Goal: Task Accomplishment & Management: Complete application form

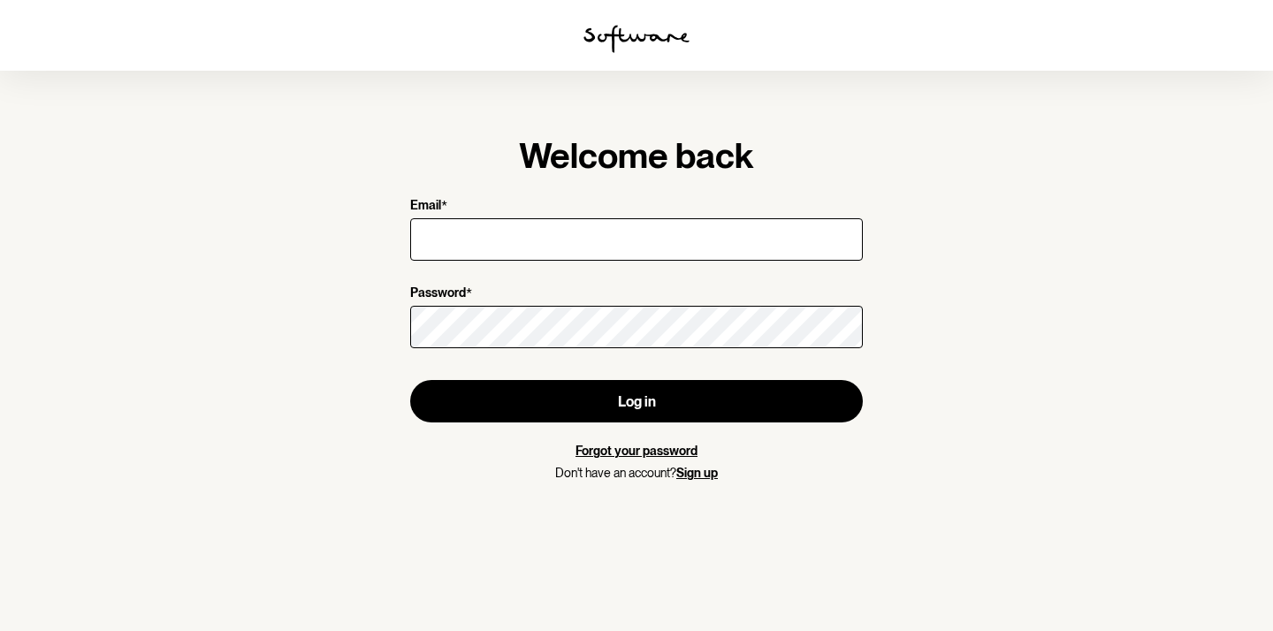
type input "bellataaffe05@gmail.com"
click at [598, 357] on form "Email * bellataaffe05@gmail.com Password * Log in Forgot your password Don't ha…" at bounding box center [636, 339] width 453 height 283
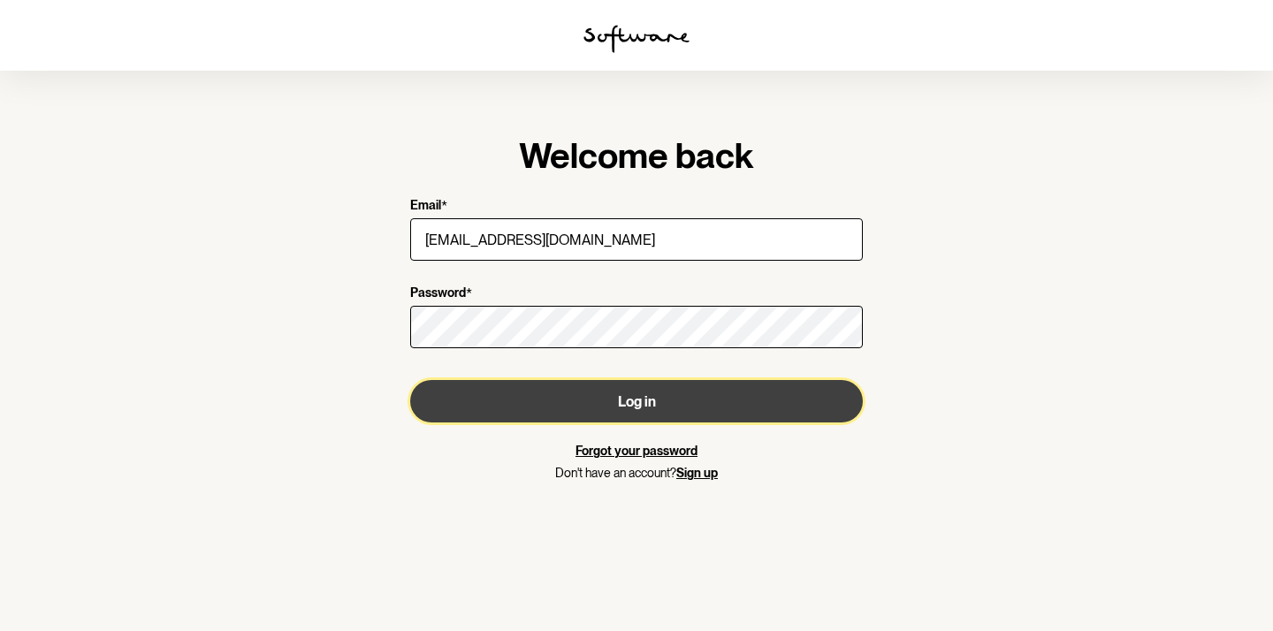
click at [601, 386] on button "Log in" at bounding box center [636, 401] width 453 height 42
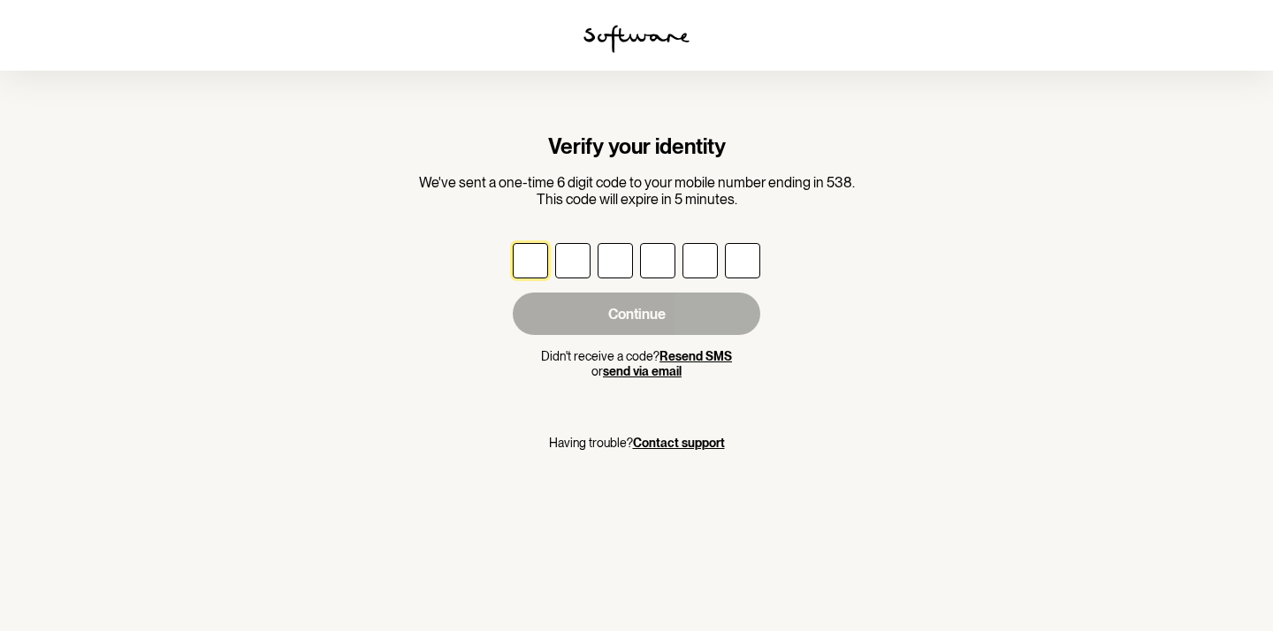
type input "3"
type input "6"
type input "3"
type input "9"
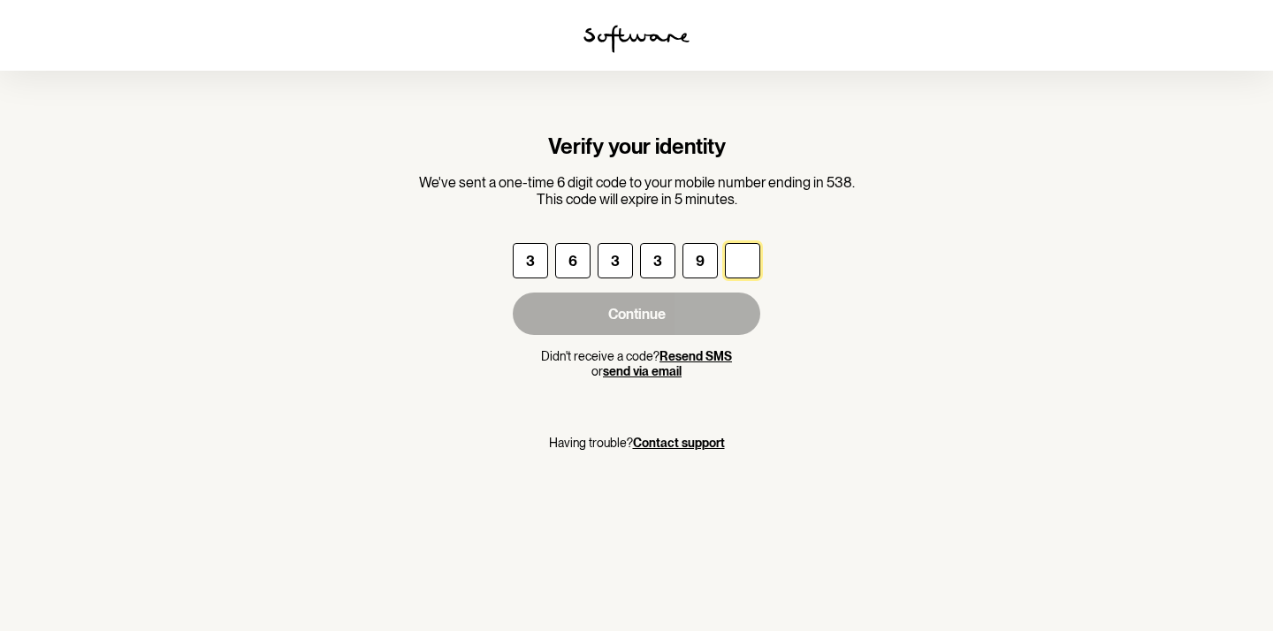
type input "1"
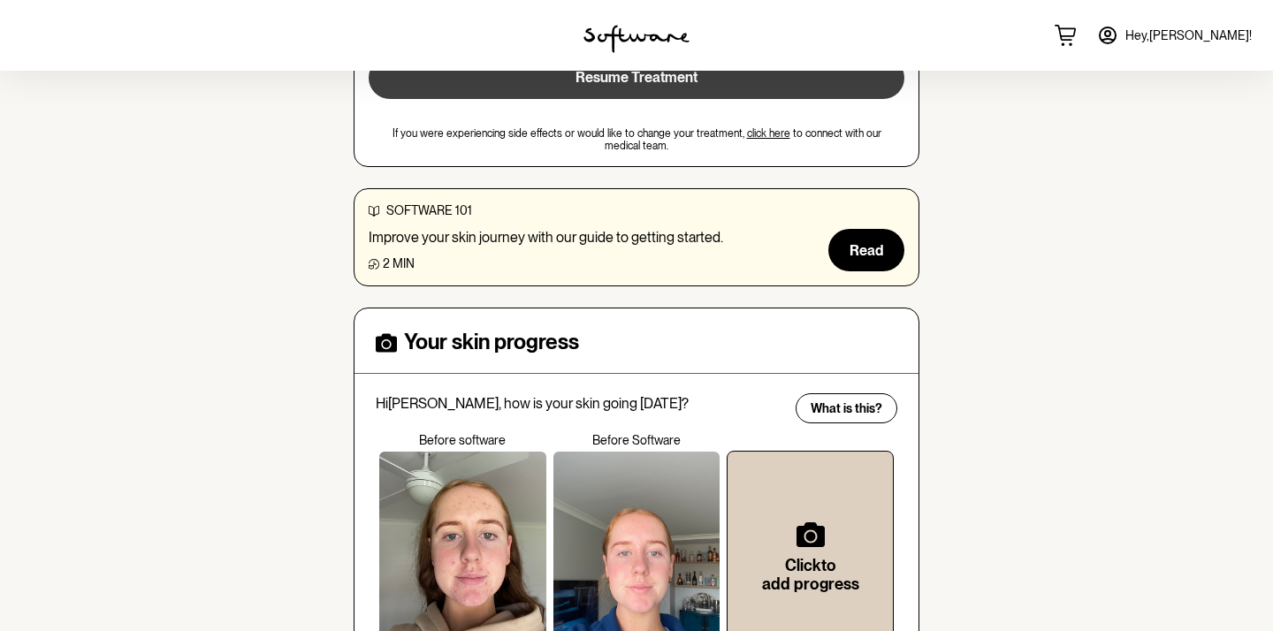
scroll to position [471, 0]
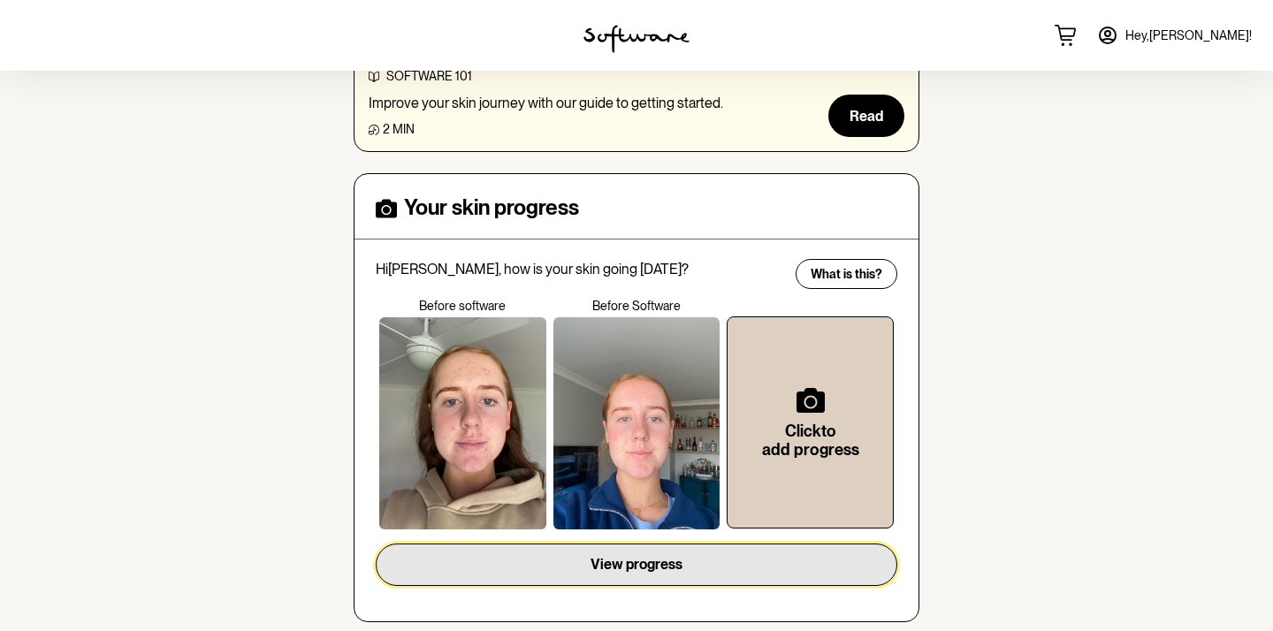
click at [642, 556] on span "View progress" at bounding box center [636, 564] width 92 height 17
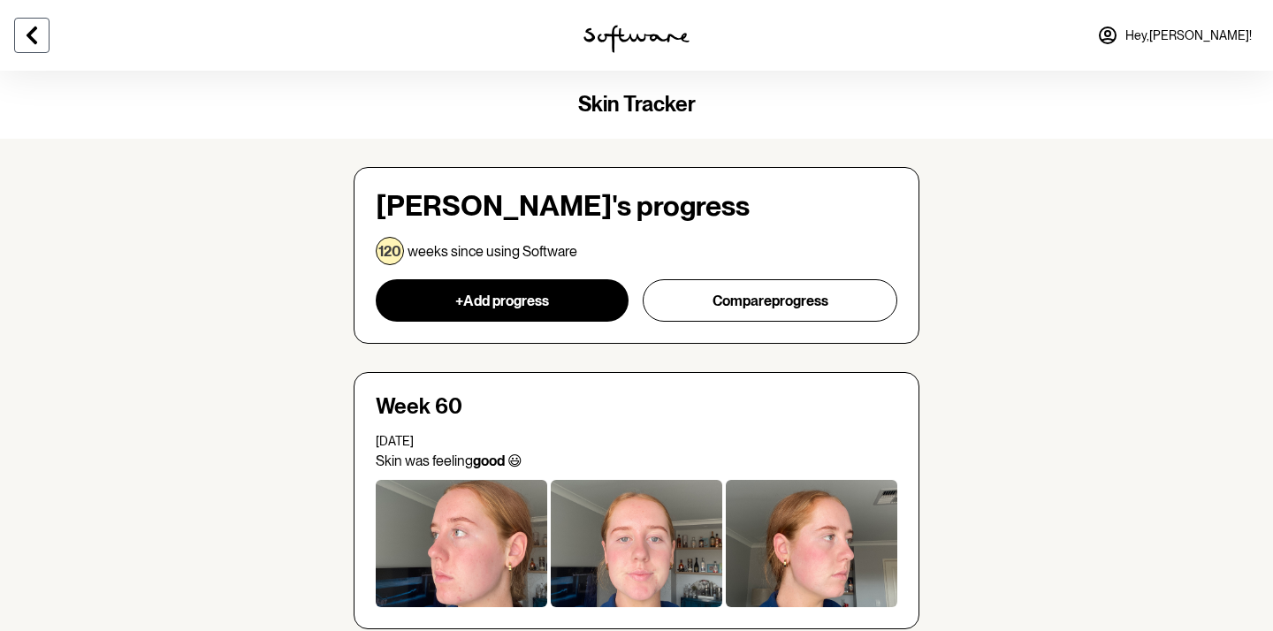
click at [43, 34] on button at bounding box center [31, 35] width 35 height 35
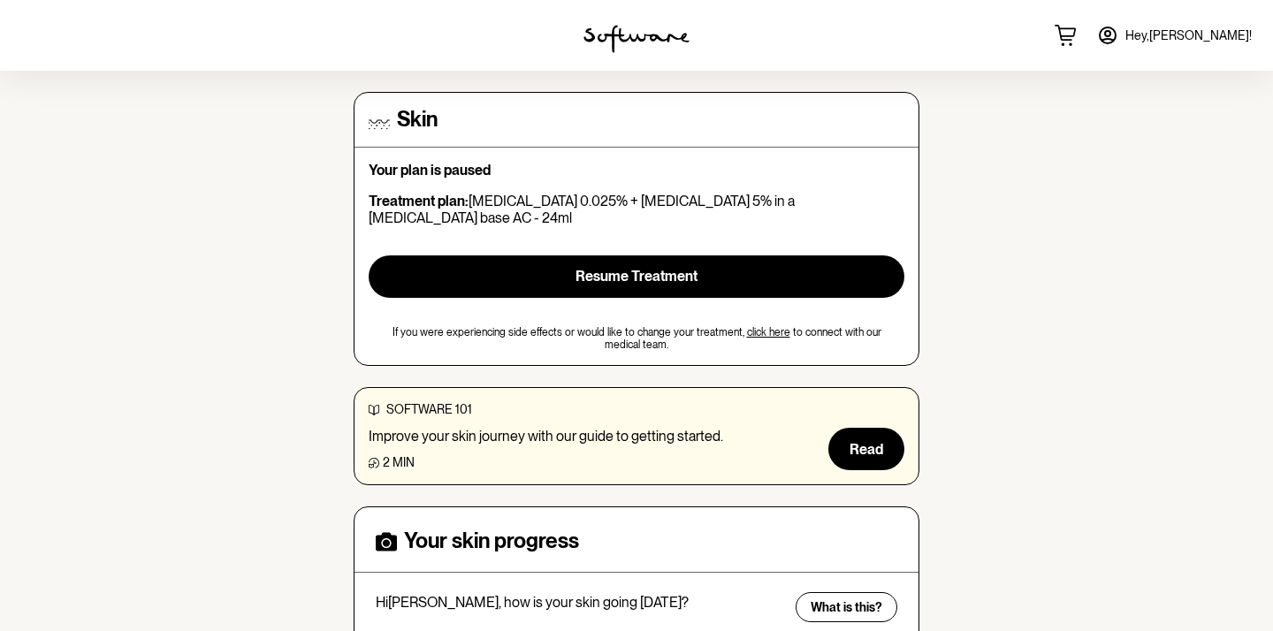
scroll to position [137, 0]
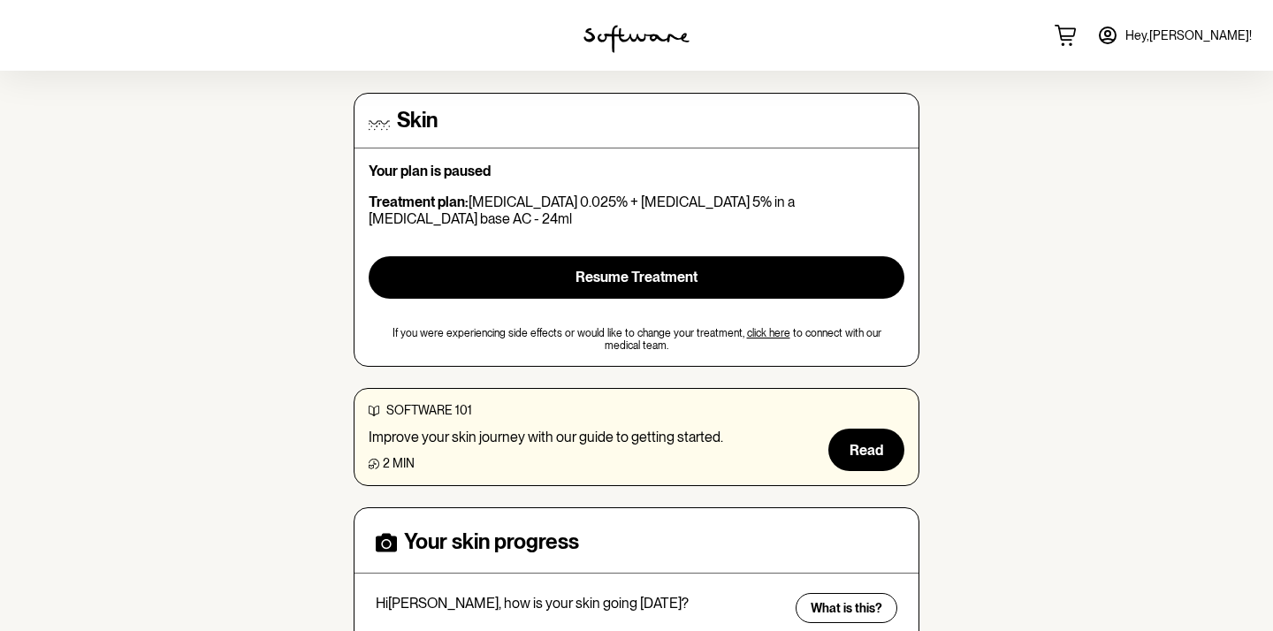
click at [767, 327] on link "click here" at bounding box center [768, 333] width 43 height 12
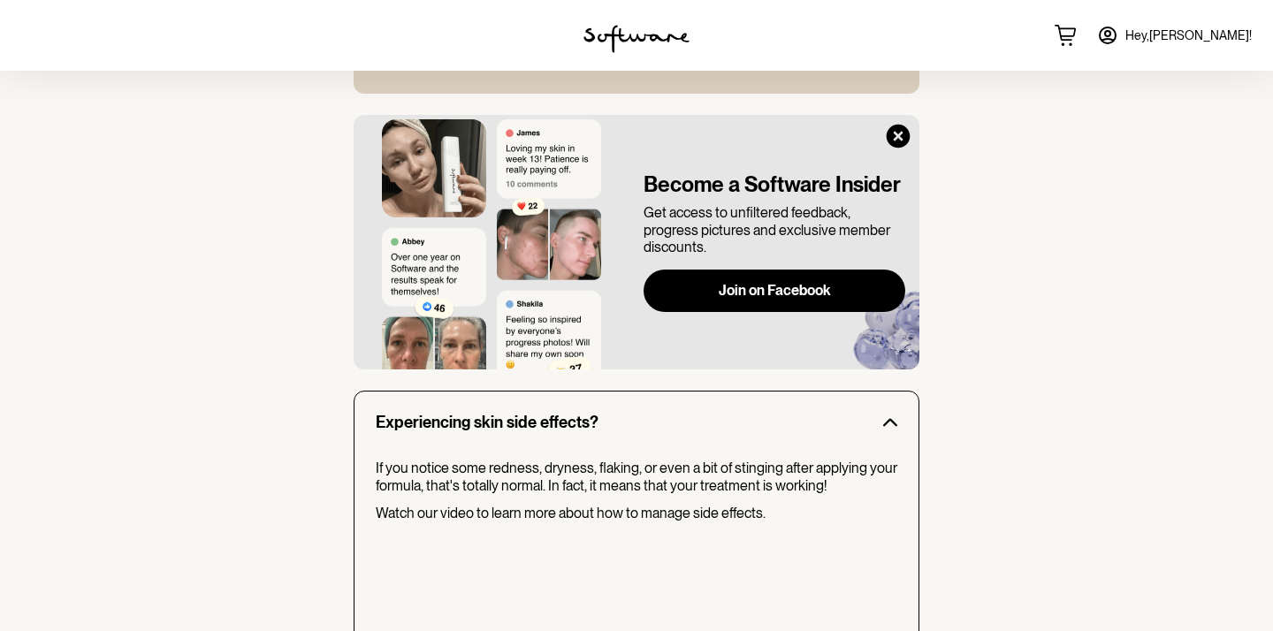
scroll to position [1509, 0]
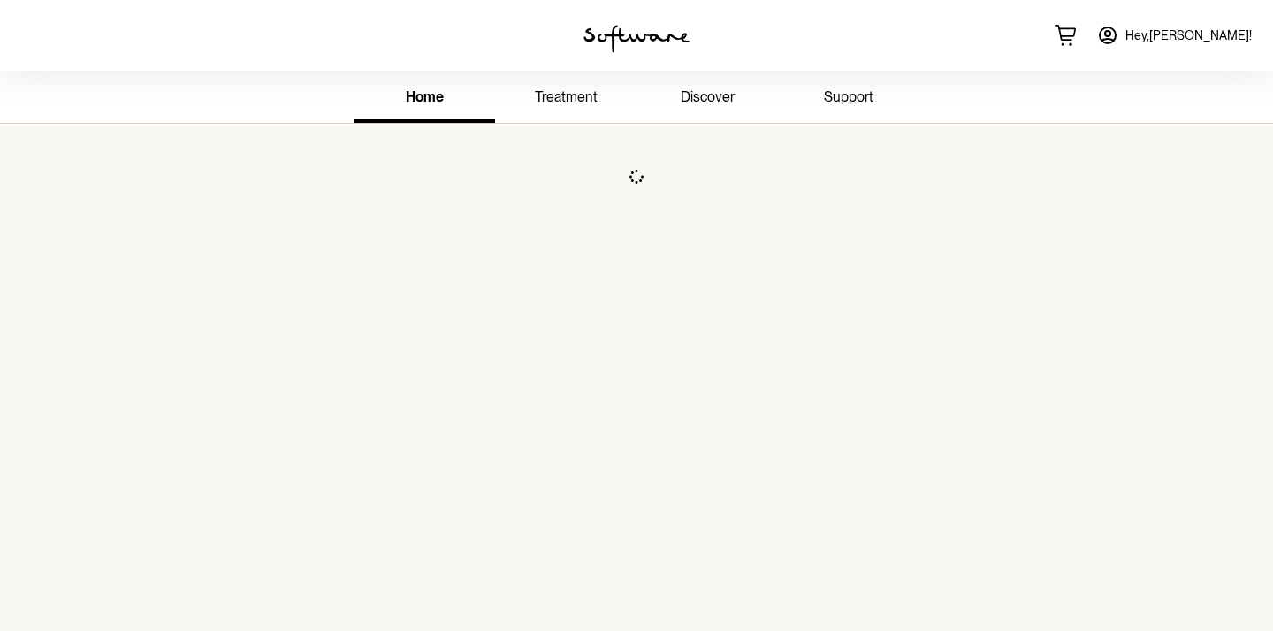
click at [559, 107] on link "treatment" at bounding box center [565, 98] width 141 height 49
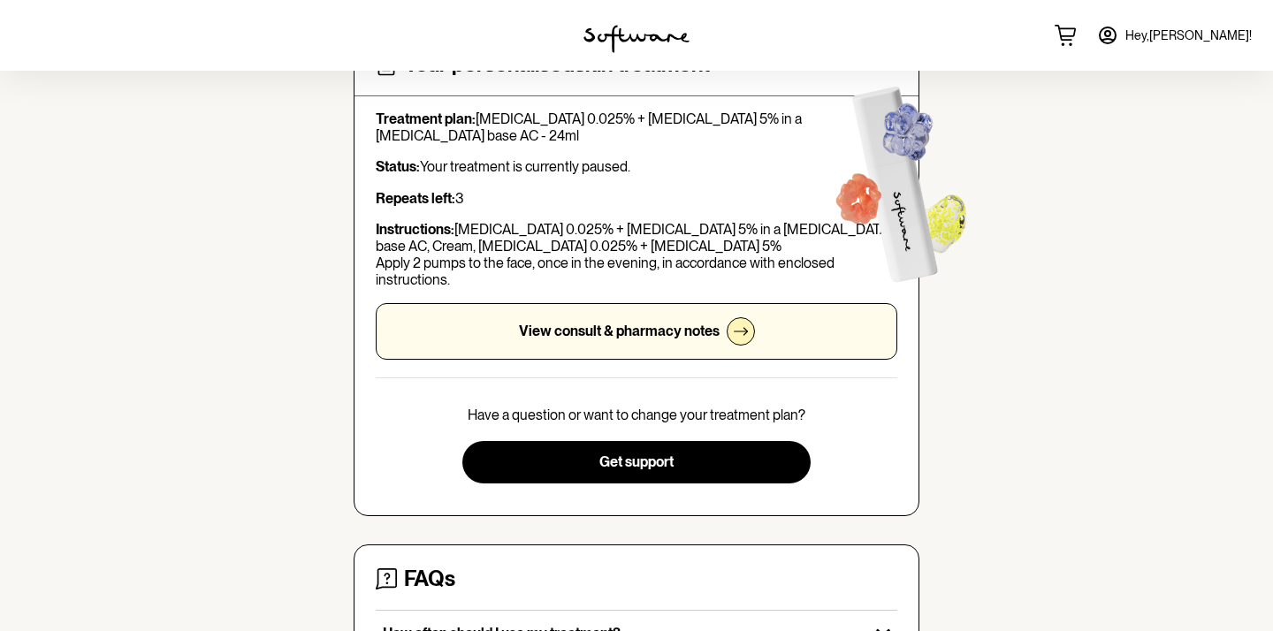
scroll to position [119, 0]
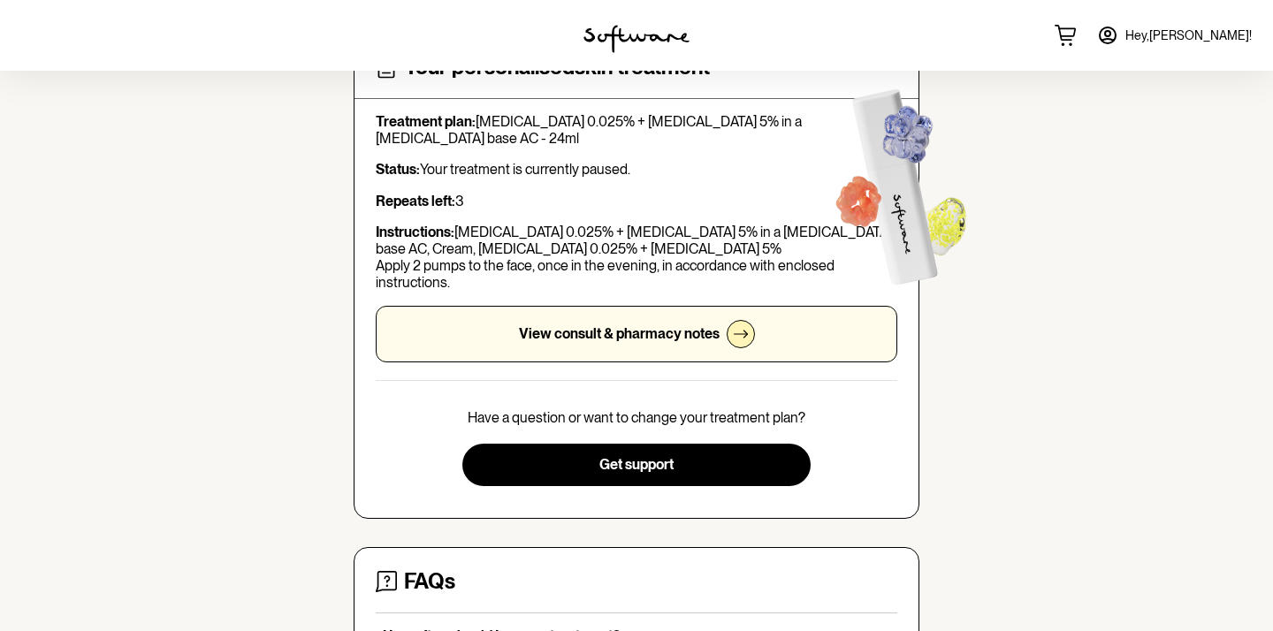
click at [674, 346] on div "View consult & pharmacy notes" at bounding box center [636, 334] width 521 height 57
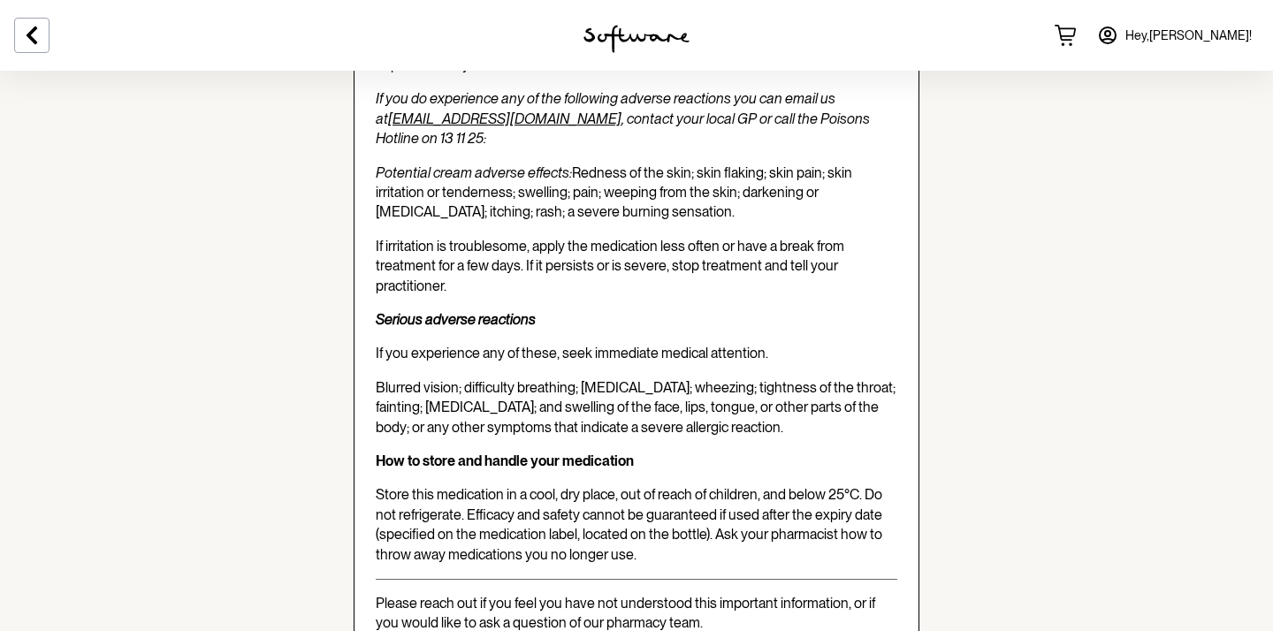
scroll to position [3460, 0]
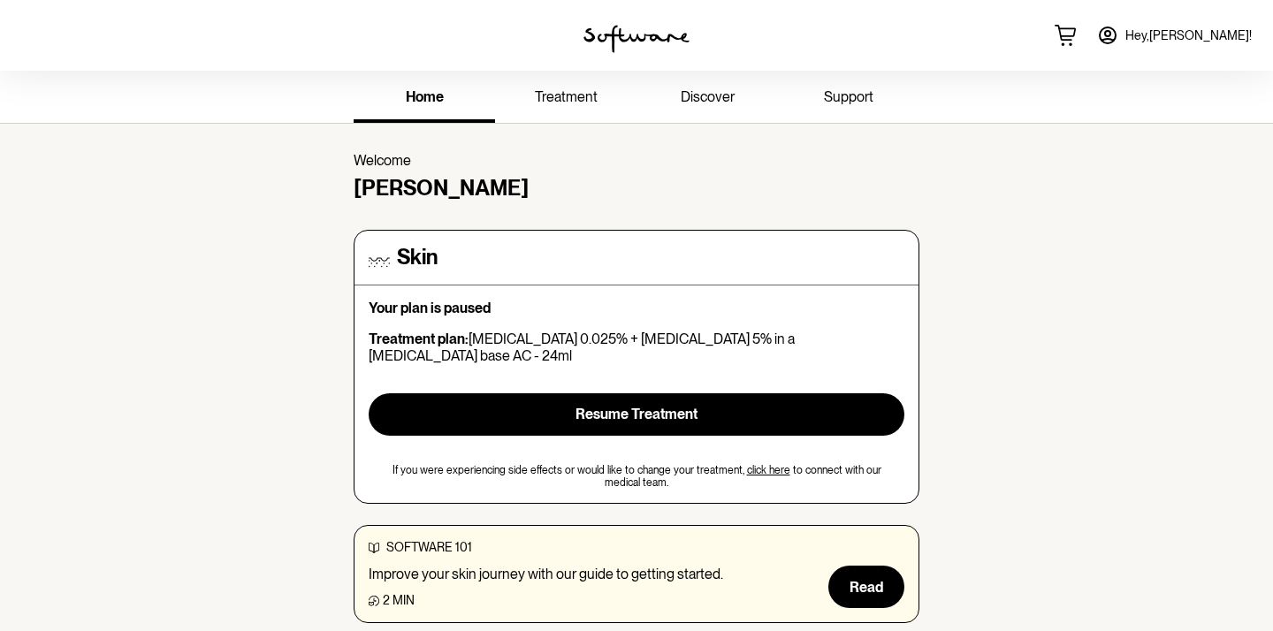
click at [547, 99] on span "treatment" at bounding box center [566, 96] width 63 height 17
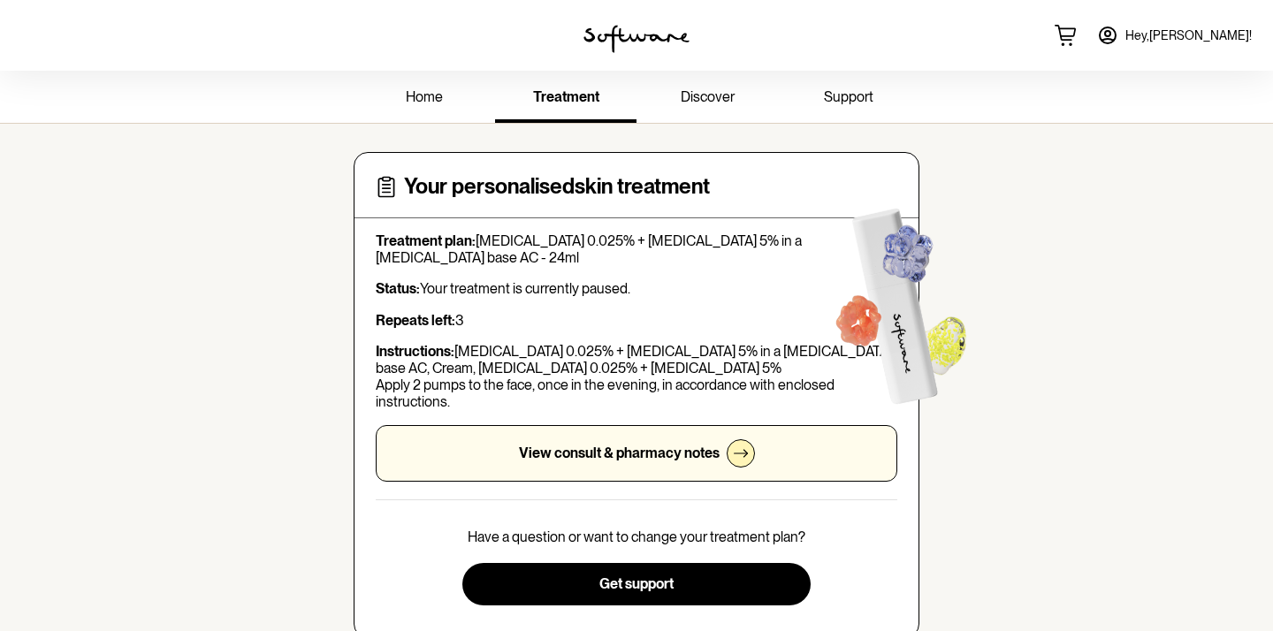
click at [704, 182] on h4 "Your personalised skin treatment" at bounding box center [557, 187] width 306 height 26
click at [704, 101] on span "discover" at bounding box center [708, 96] width 54 height 17
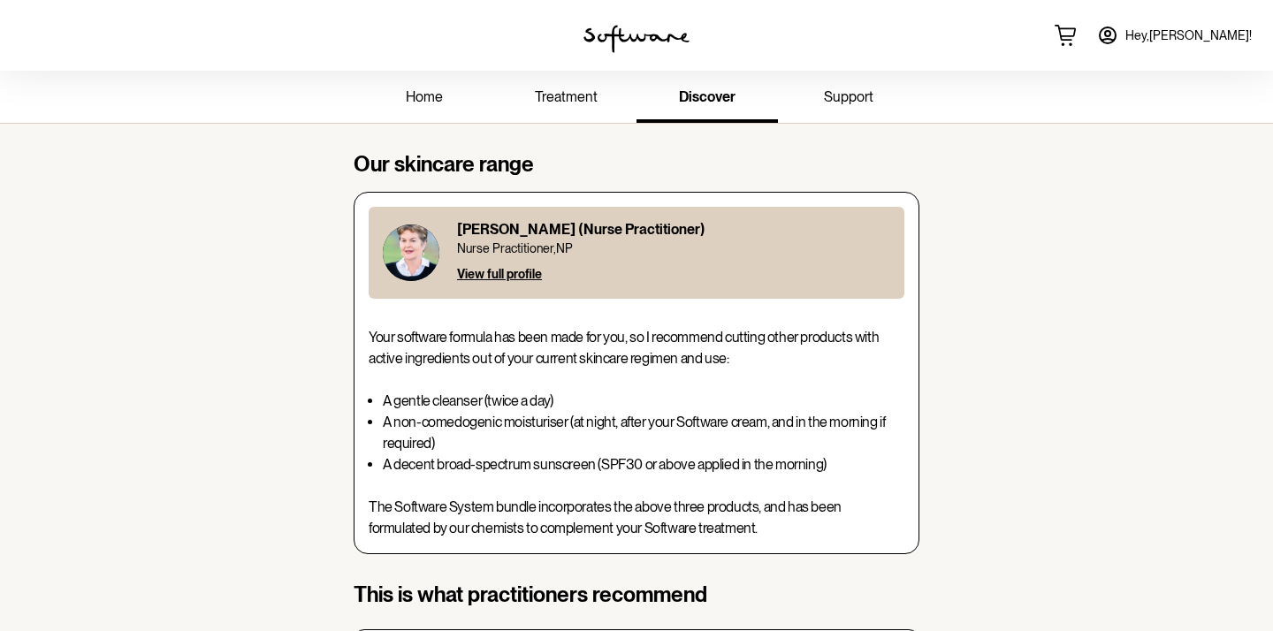
click at [831, 95] on span "support" at bounding box center [848, 96] width 49 height 17
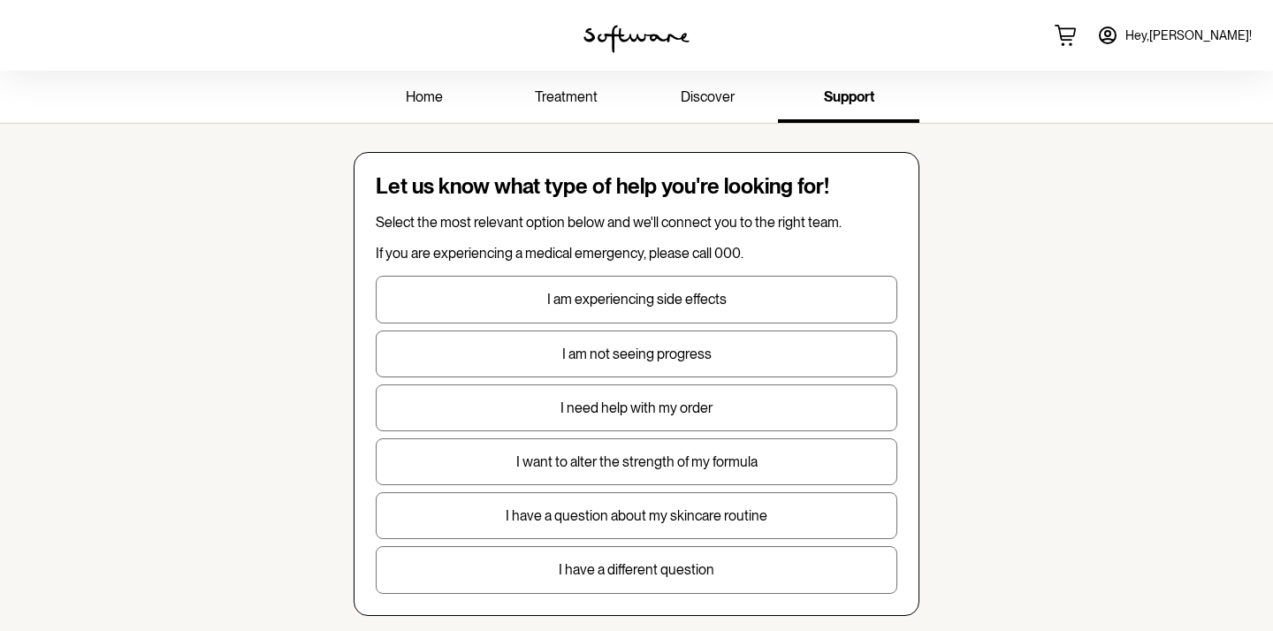
click at [436, 99] on span "home" at bounding box center [424, 96] width 37 height 17
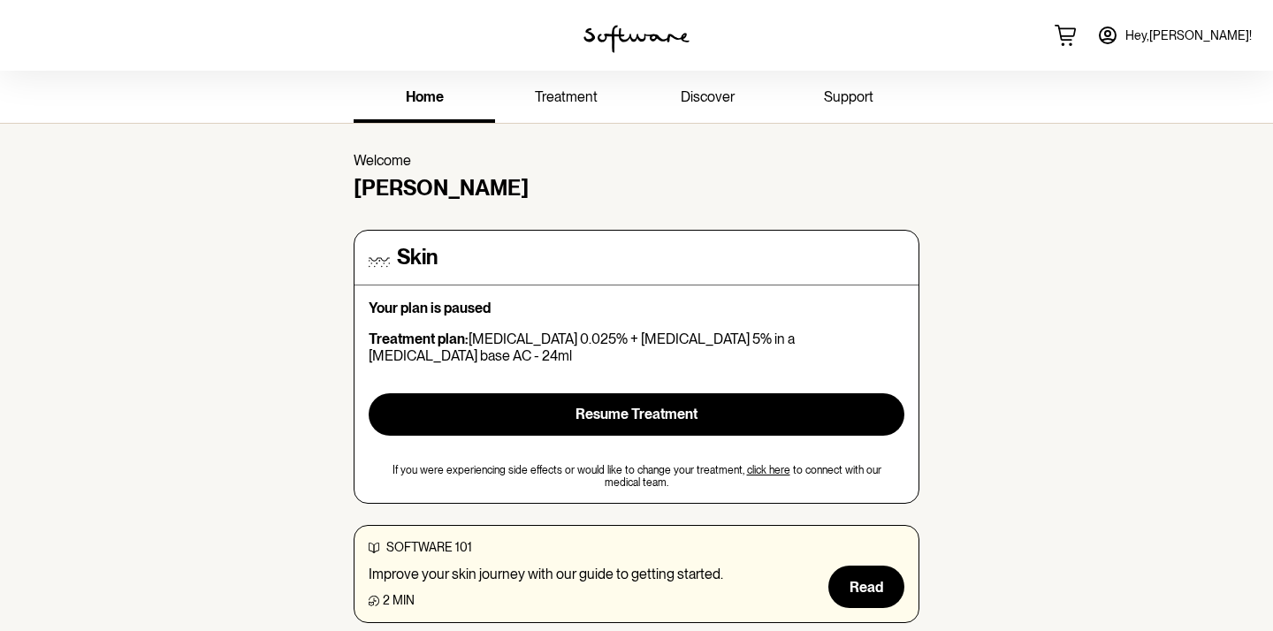
click at [368, 195] on h4 "[PERSON_NAME]" at bounding box center [637, 189] width 566 height 26
click at [1146, 36] on link "Hey, [PERSON_NAME] !" at bounding box center [1174, 35] width 176 height 42
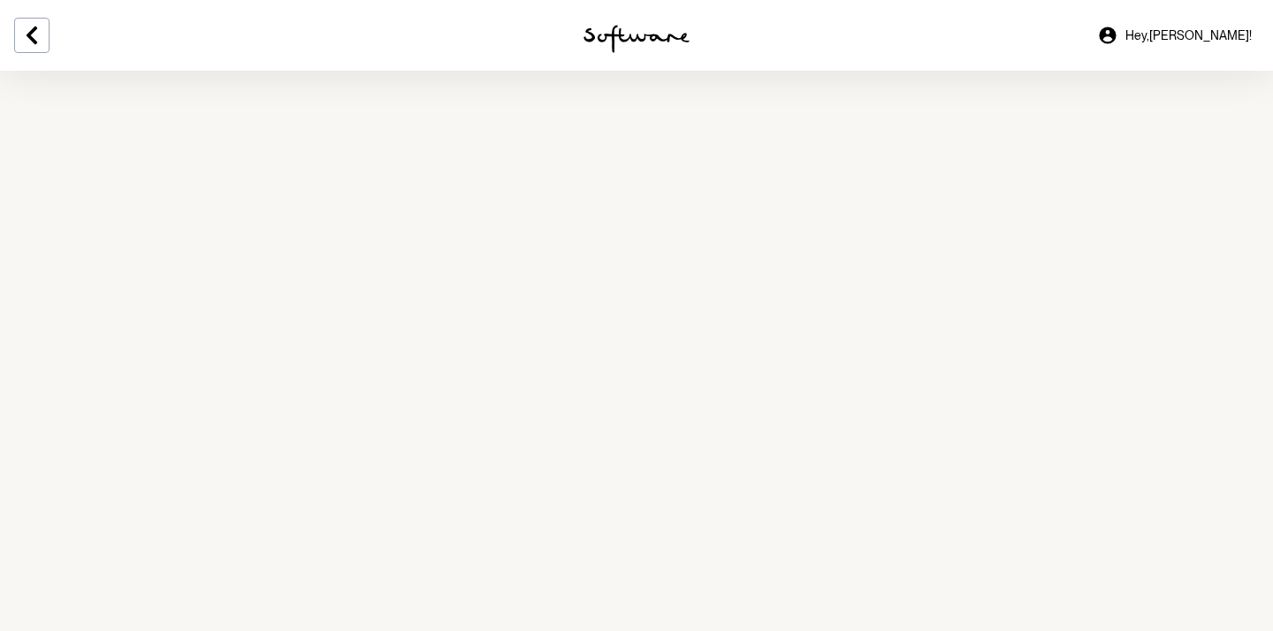
click at [1115, 36] on icon at bounding box center [1107, 35] width 17 height 17
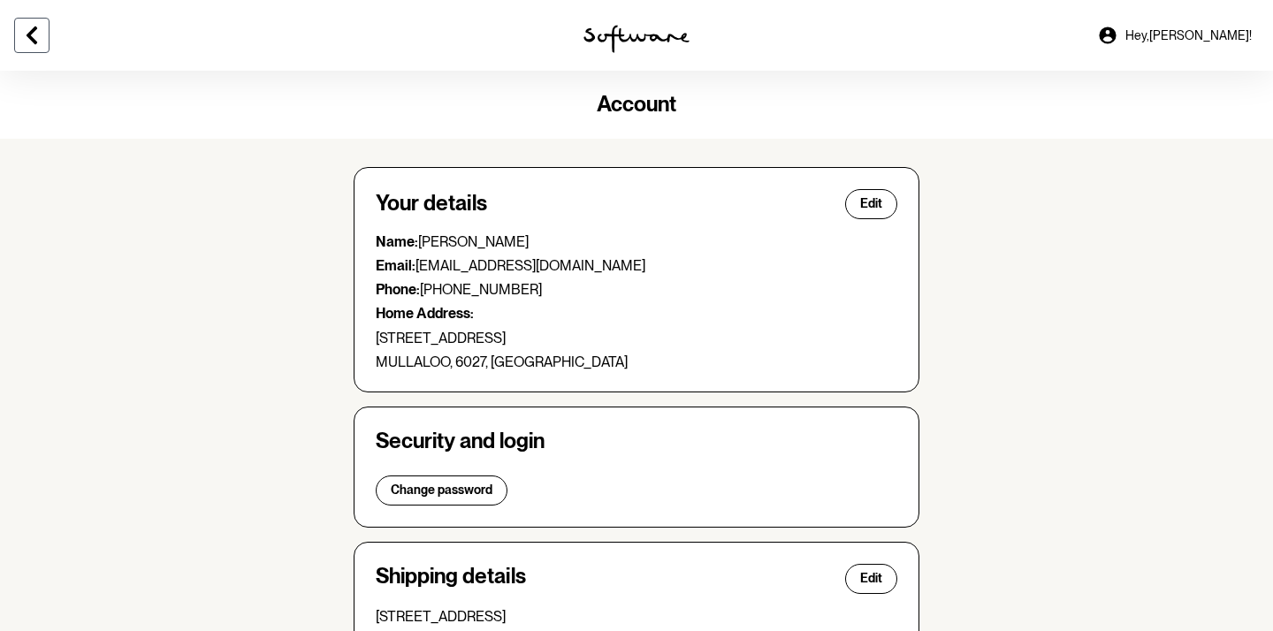
click at [25, 22] on button at bounding box center [31, 35] width 35 height 35
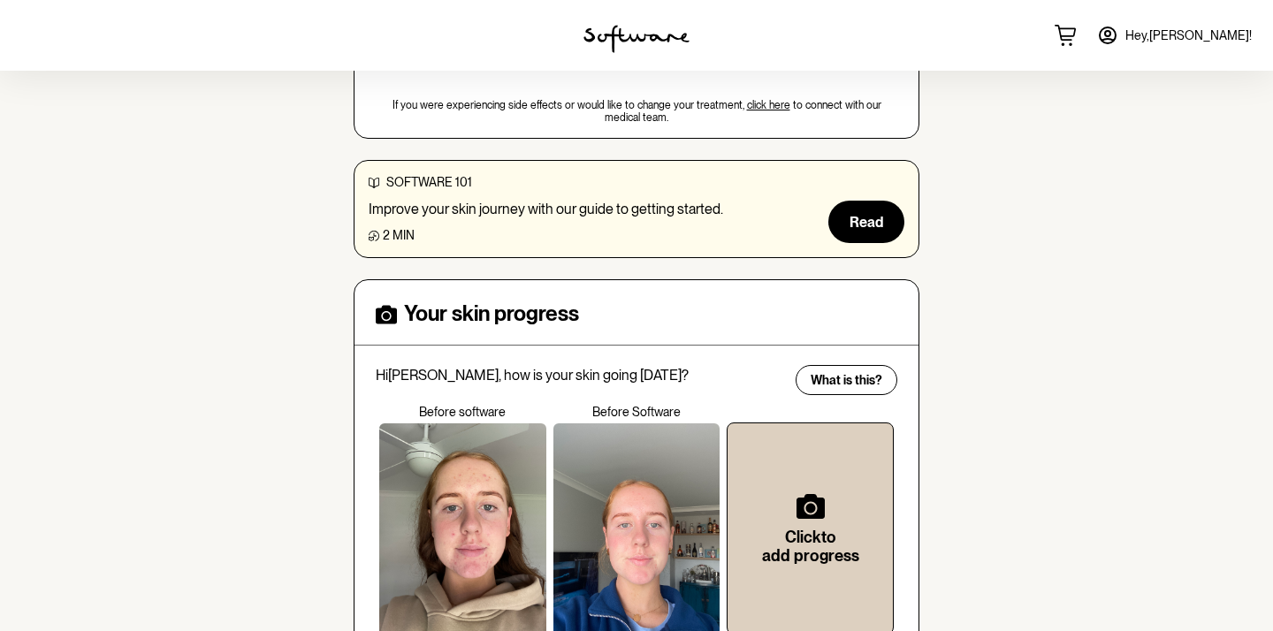
scroll to position [241, 0]
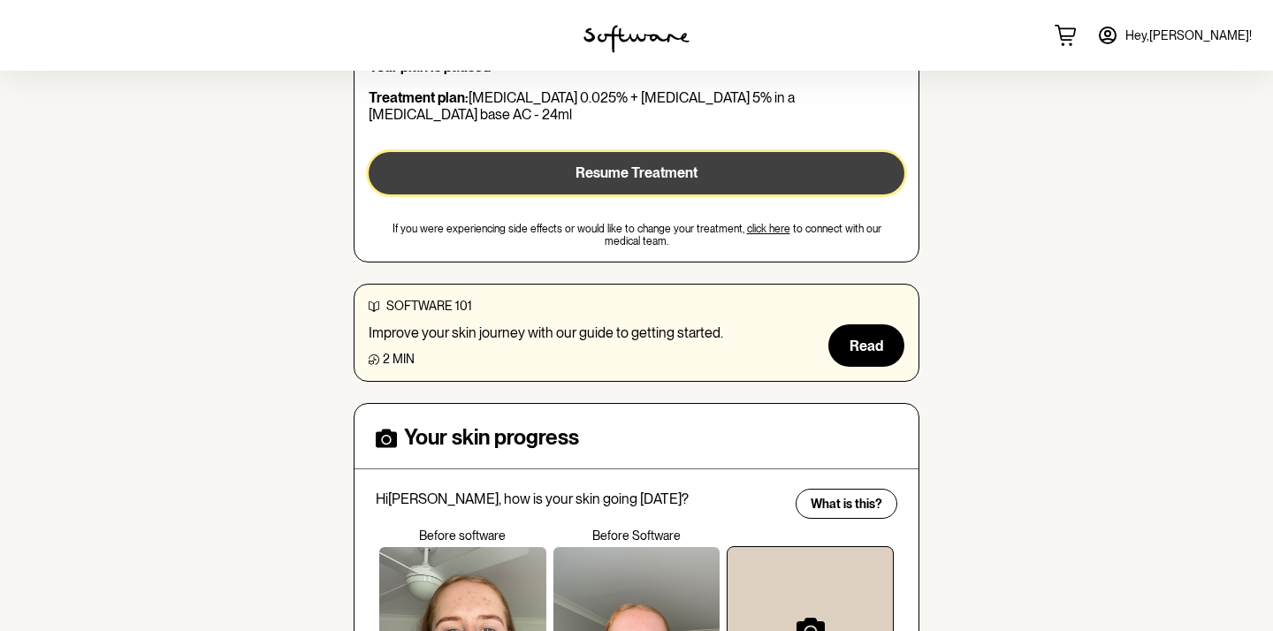
click at [615, 164] on span "Resume Treatment" at bounding box center [636, 172] width 122 height 17
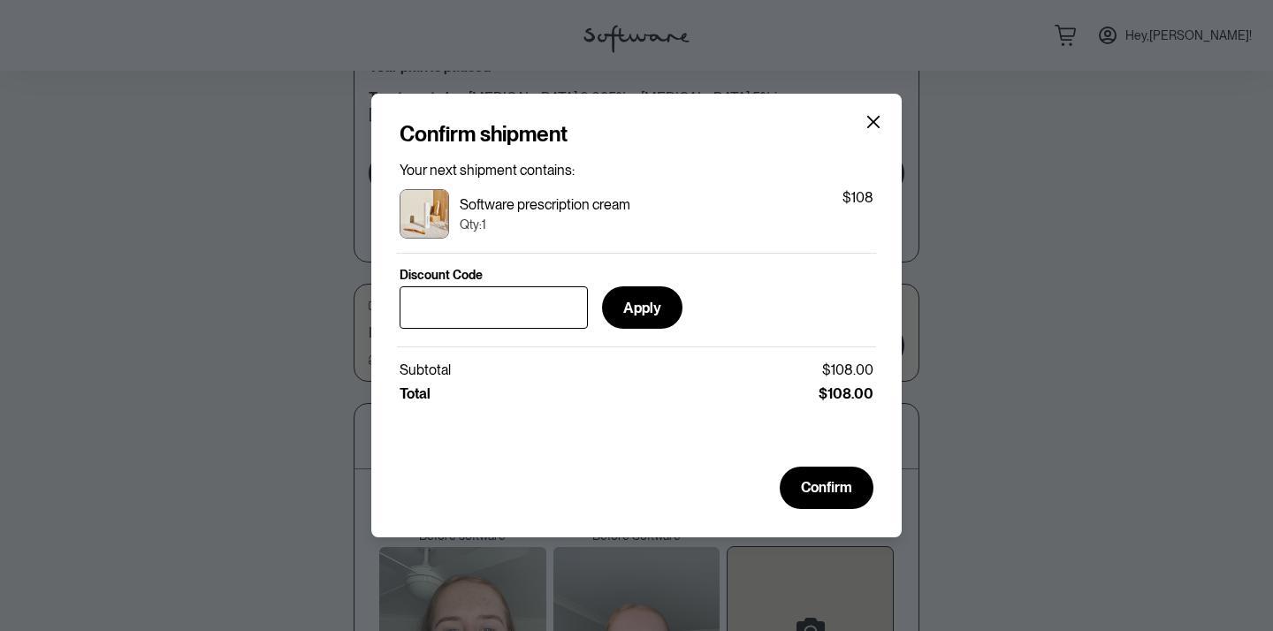
click at [880, 120] on section "Confirm shipment Your next shipment contains: Software prescription cream Qty: …" at bounding box center [636, 315] width 530 height 443
click at [862, 124] on header "Confirm shipment" at bounding box center [637, 135] width 474 height 26
click at [869, 124] on icon "Close" at bounding box center [873, 122] width 14 height 14
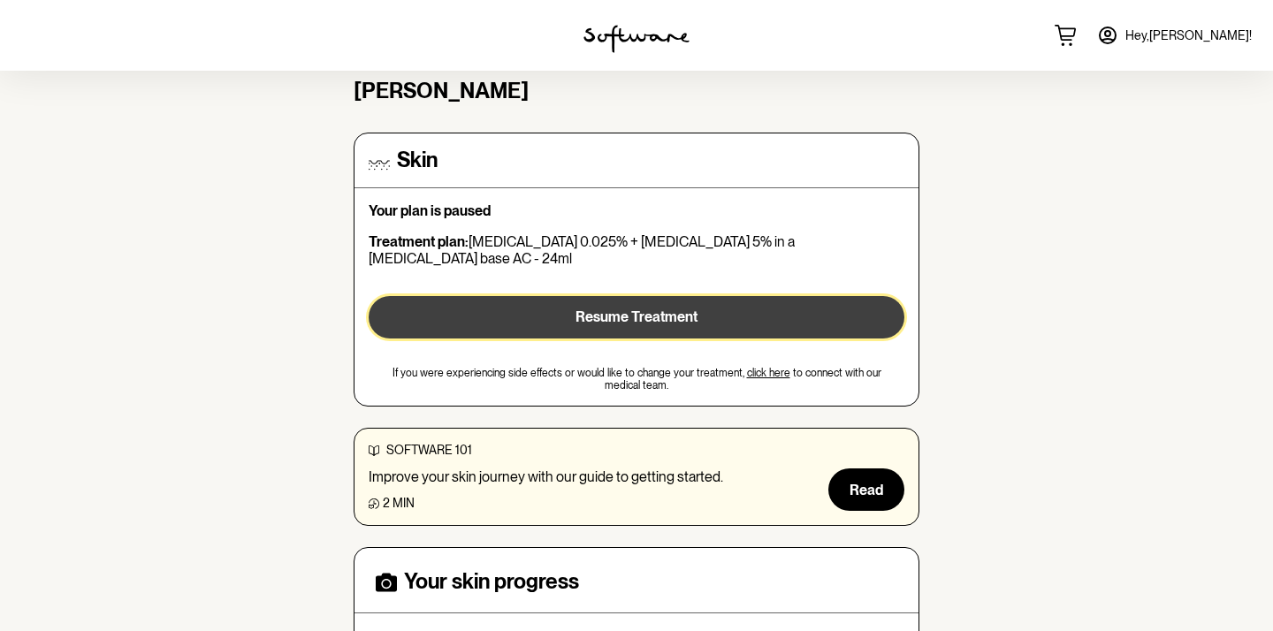
scroll to position [87, 0]
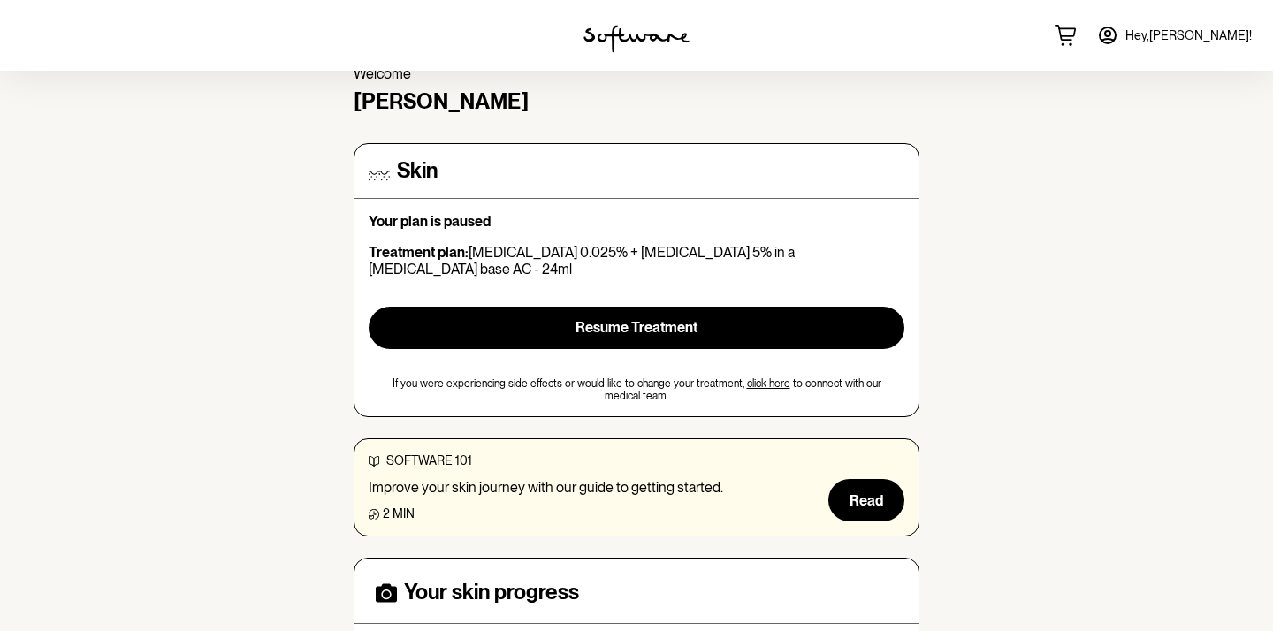
click at [771, 377] on link "click here" at bounding box center [768, 383] width 43 height 12
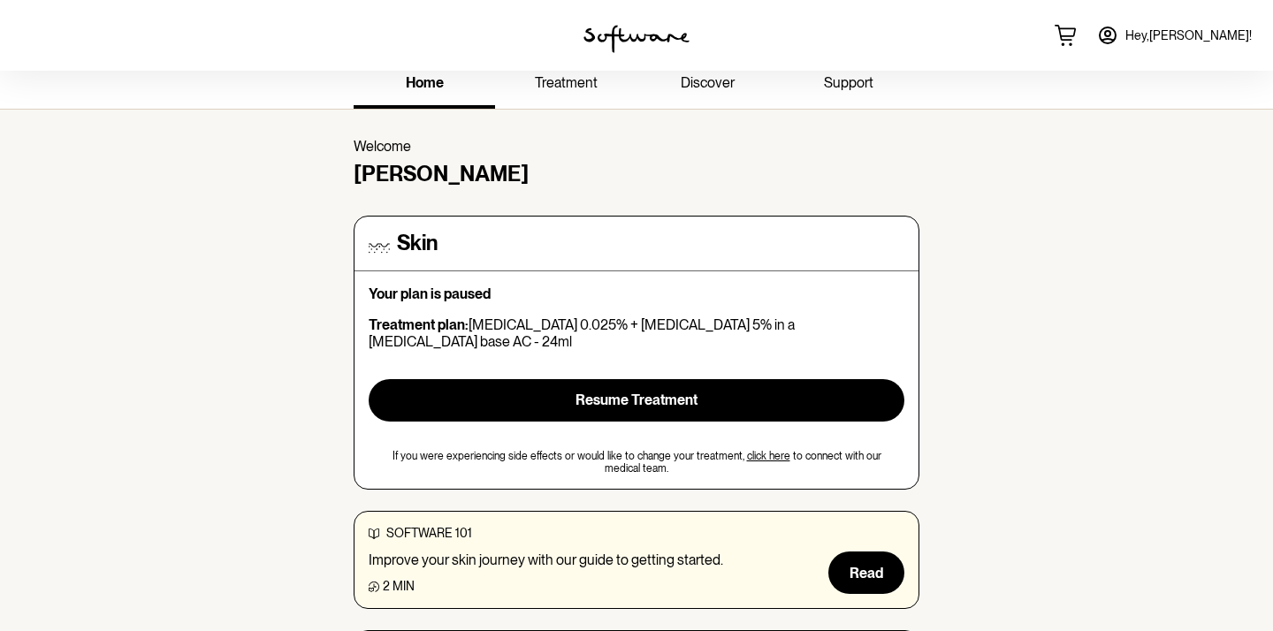
scroll to position [0, 0]
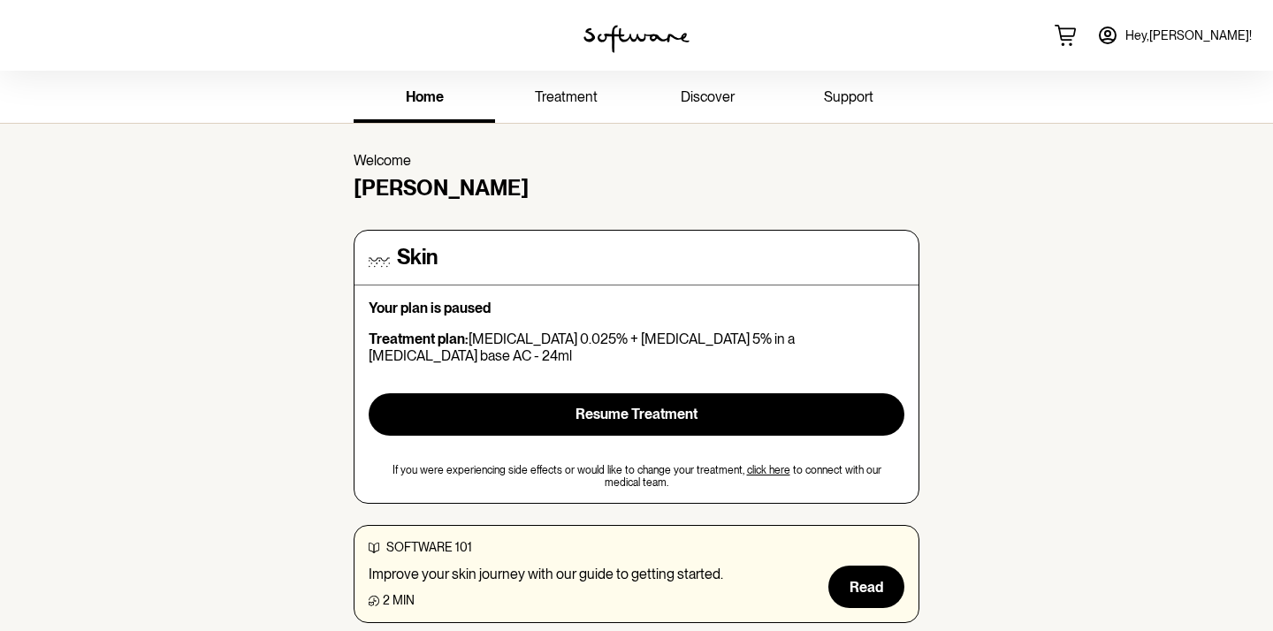
click at [421, 264] on h4 "Skin" at bounding box center [417, 258] width 41 height 26
click at [534, 114] on link "treatment" at bounding box center [565, 98] width 141 height 49
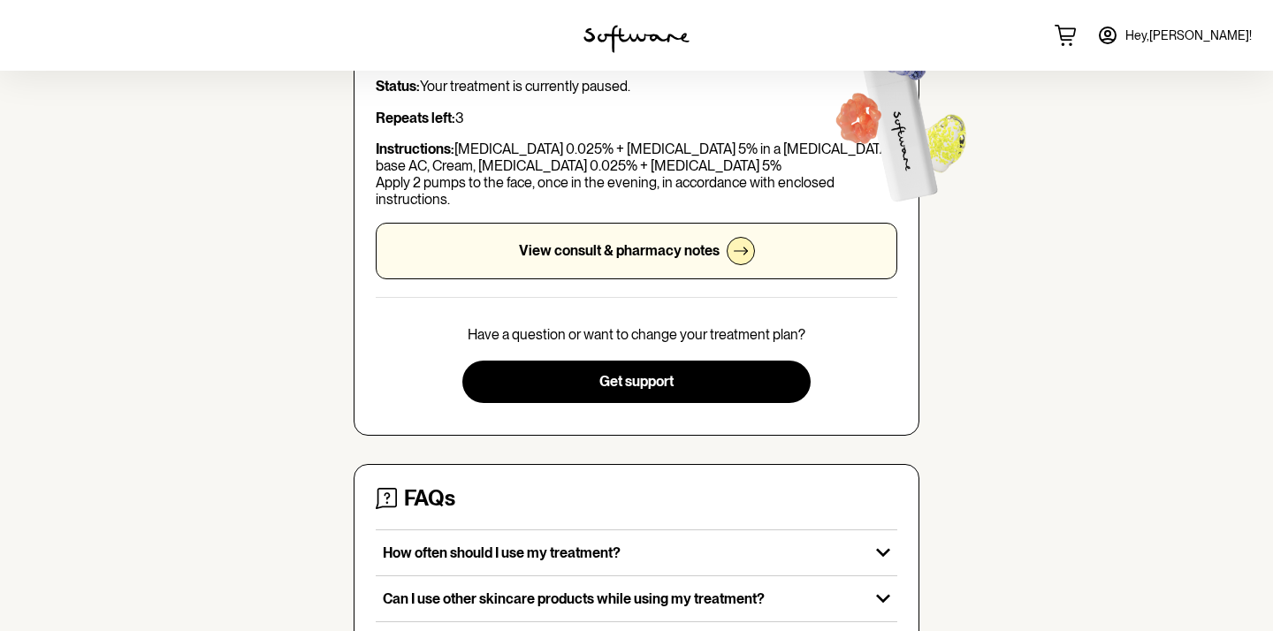
scroll to position [206, 0]
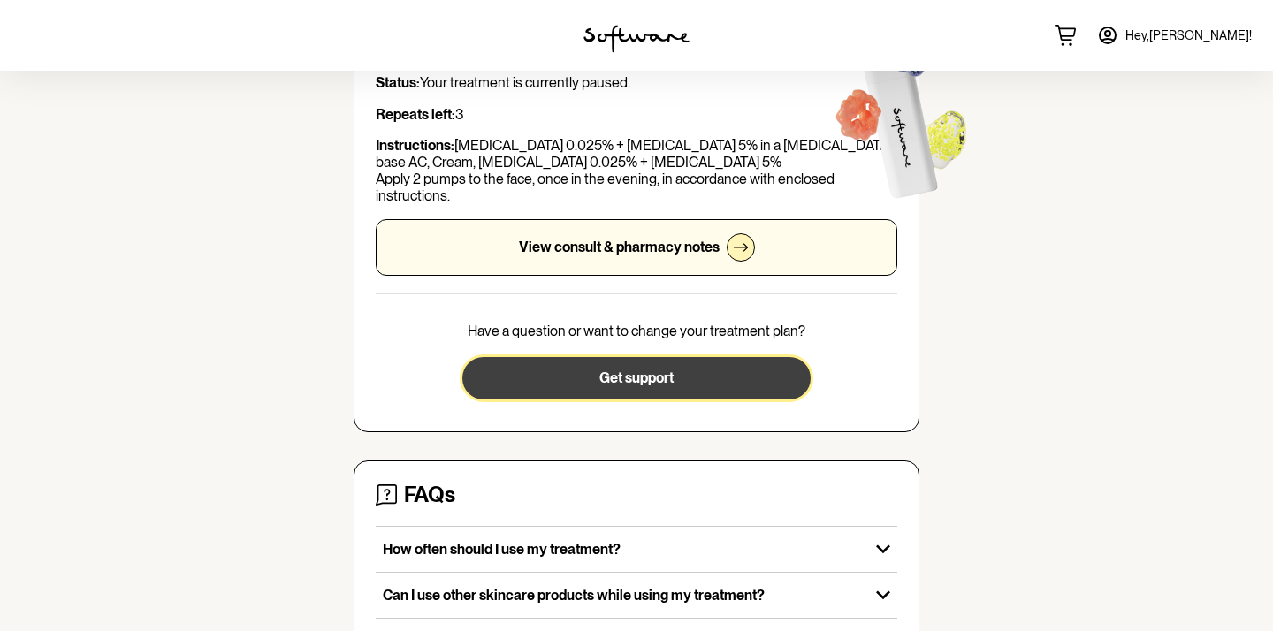
click at [561, 383] on button "Get support" at bounding box center [635, 378] width 347 height 42
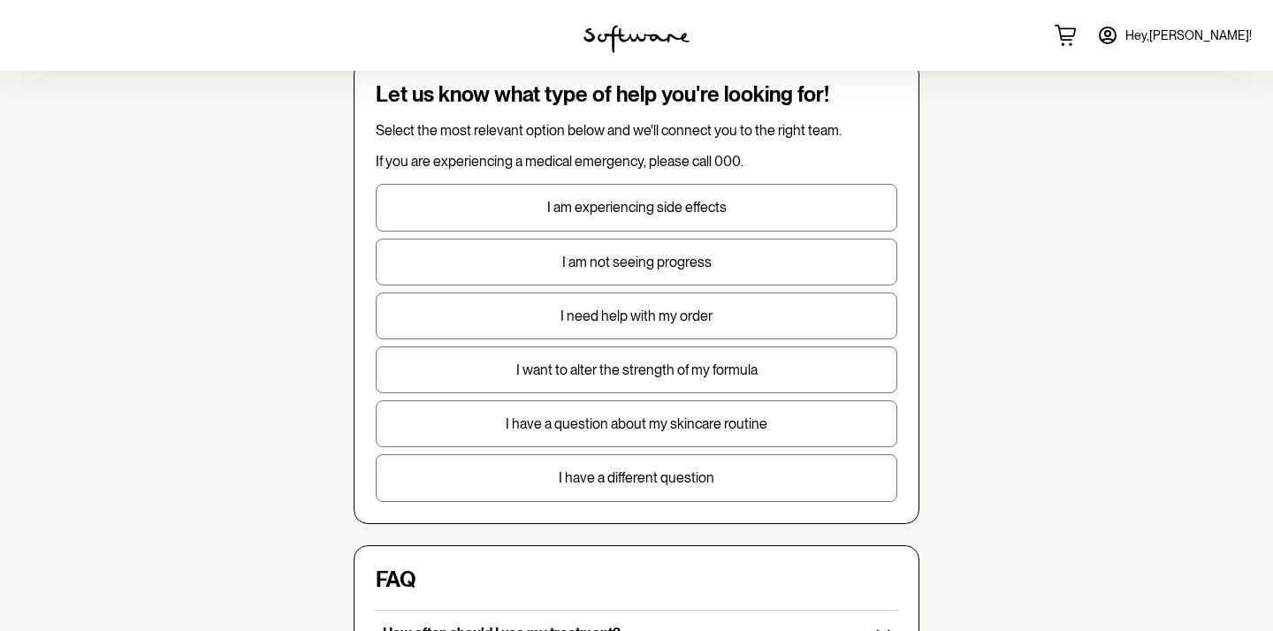
scroll to position [93, 0]
click at [701, 371] on p "I want to alter the strength of my formula" at bounding box center [637, 369] width 520 height 17
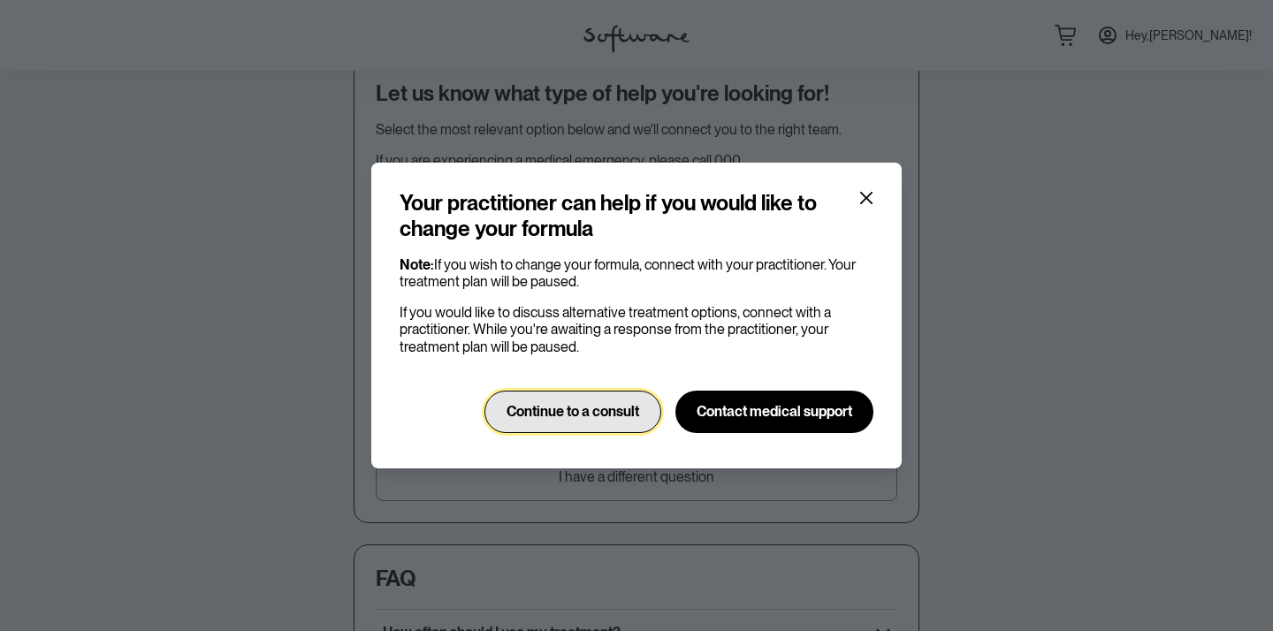
click at [607, 415] on span "Continue to a consult" at bounding box center [572, 411] width 133 height 17
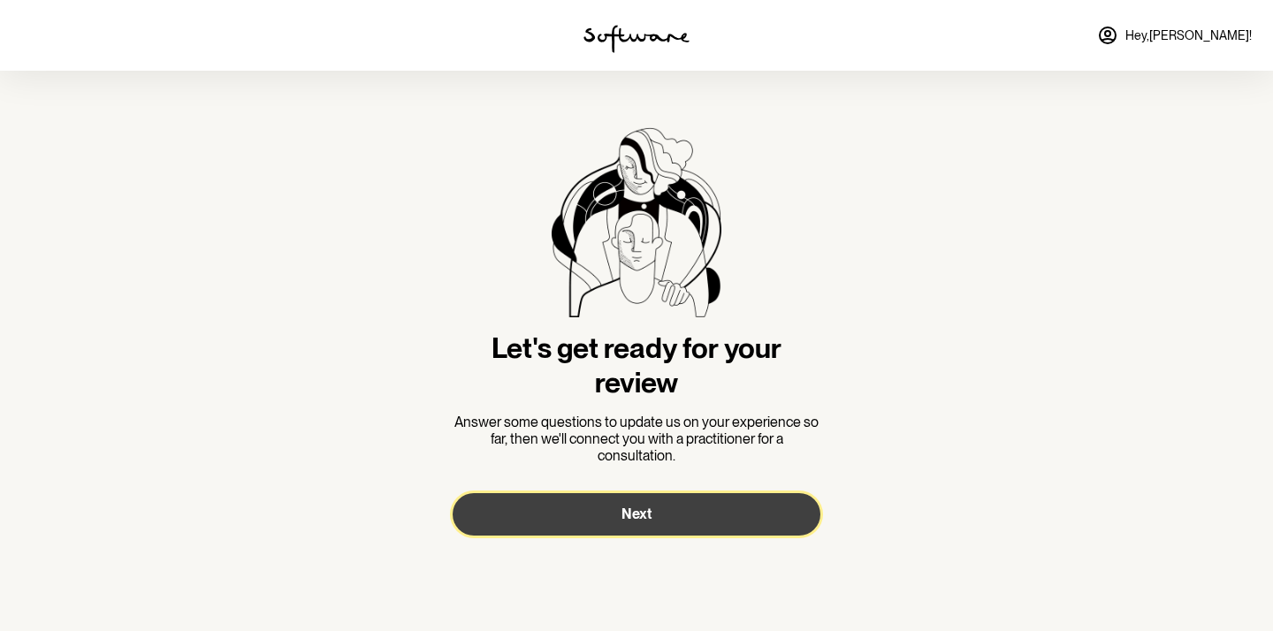
click at [628, 535] on button "Next" at bounding box center [637, 514] width 368 height 42
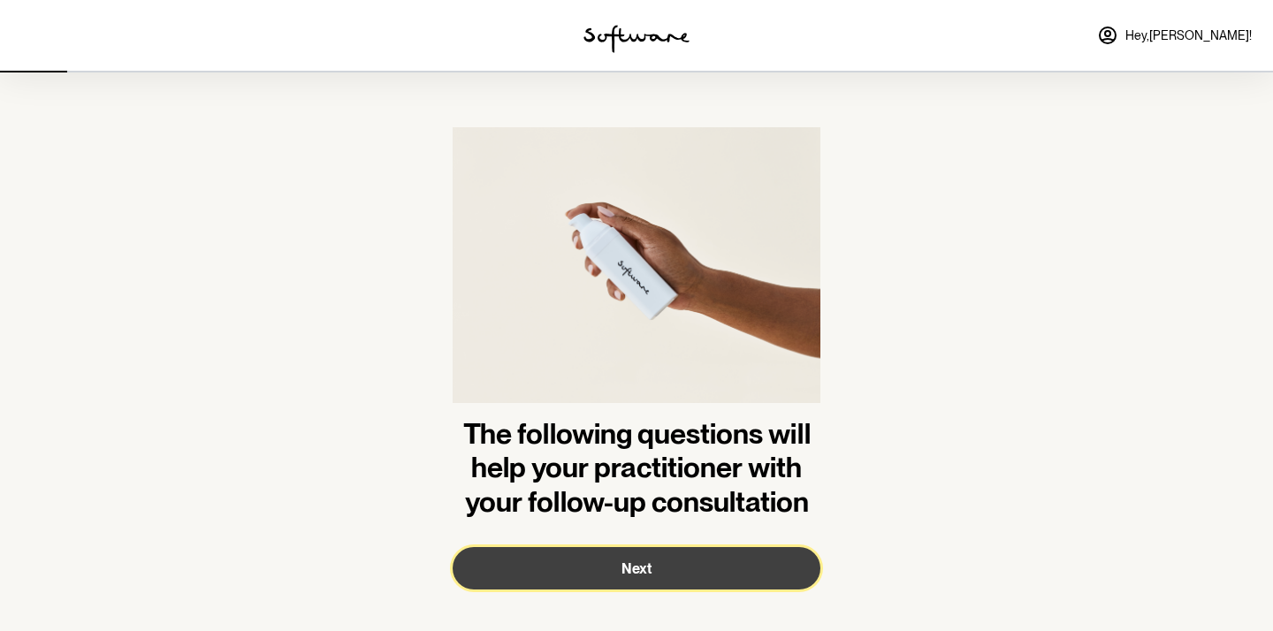
click at [633, 565] on span "Next" at bounding box center [636, 568] width 30 height 17
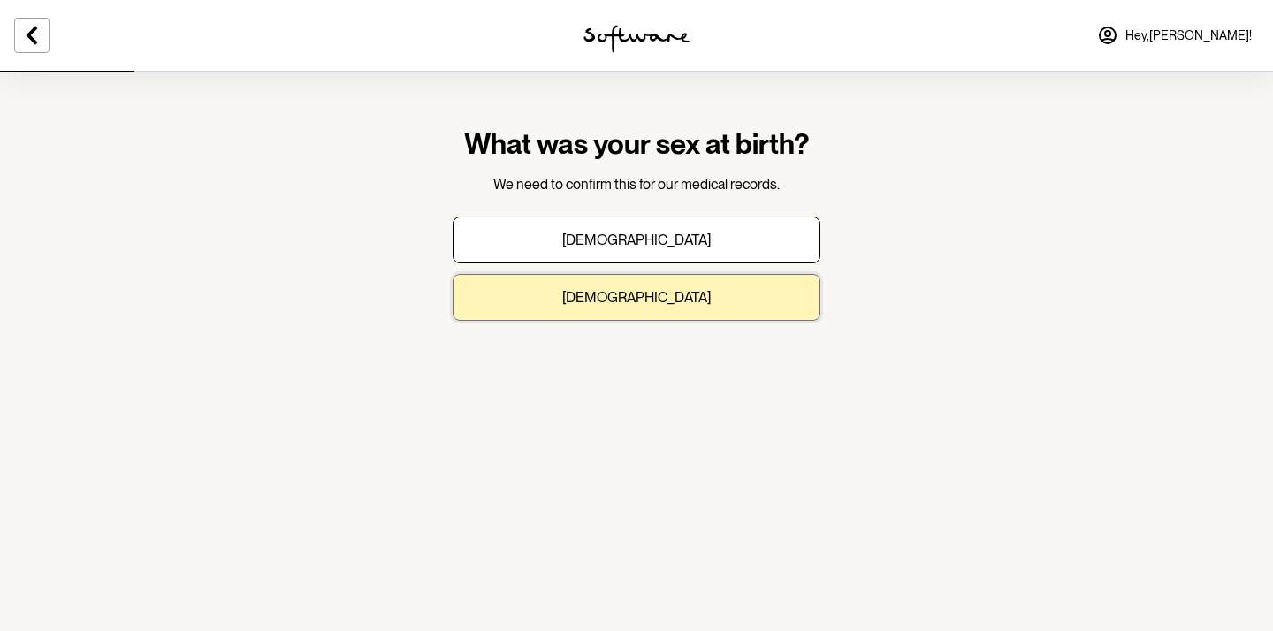
click at [628, 307] on button "[DEMOGRAPHIC_DATA]" at bounding box center [637, 297] width 368 height 47
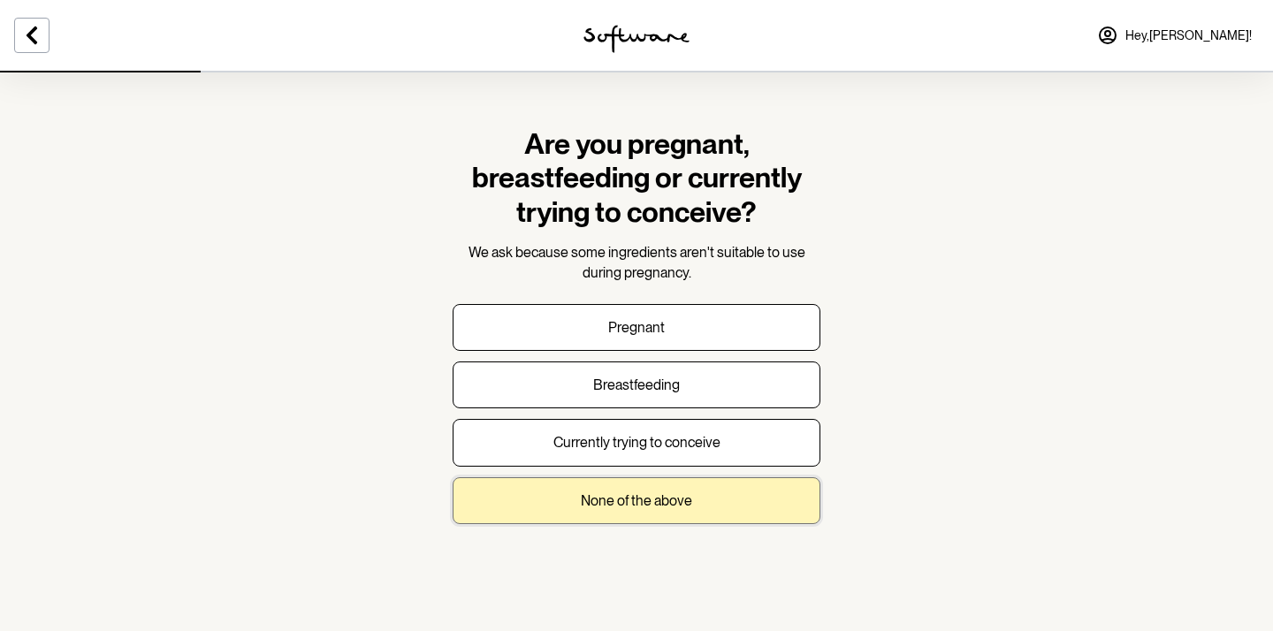
click at [655, 488] on button "None of the above" at bounding box center [637, 500] width 368 height 47
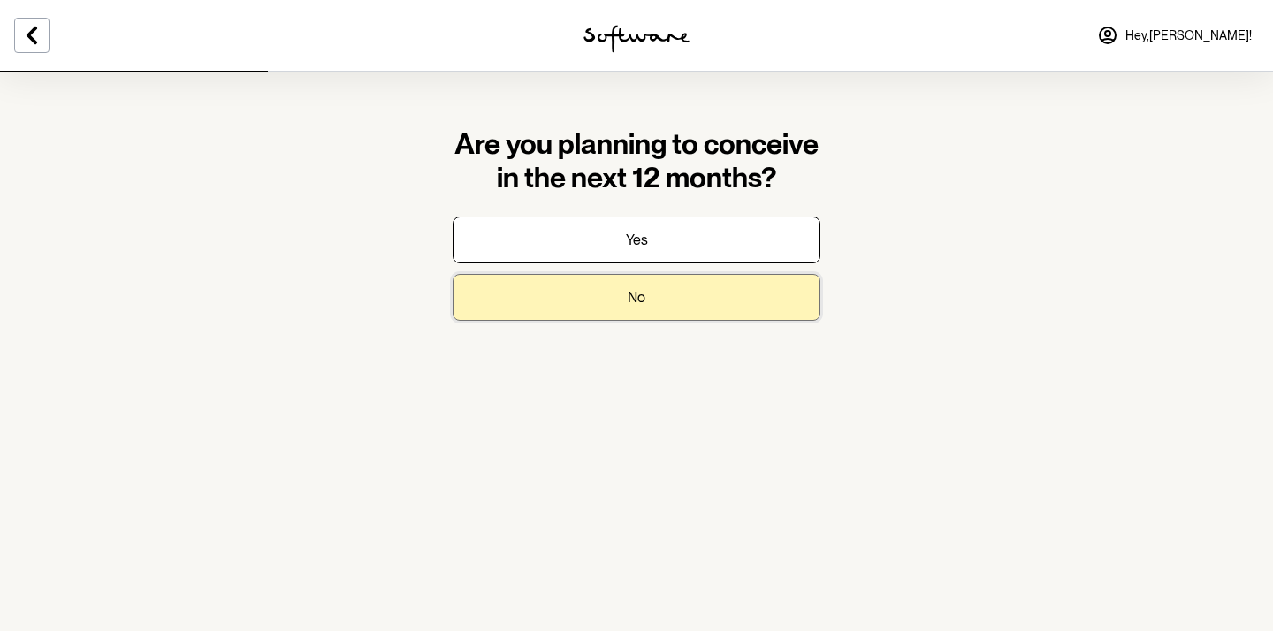
click at [629, 308] on button "No" at bounding box center [637, 297] width 368 height 47
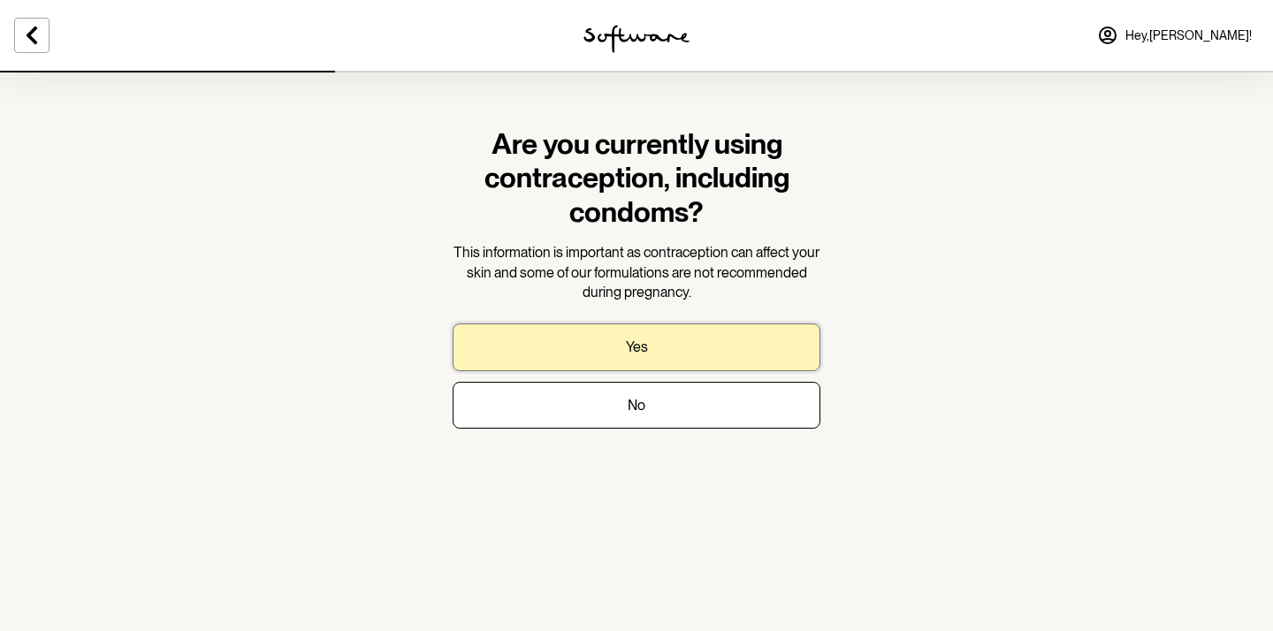
click at [609, 343] on button "Yes" at bounding box center [637, 347] width 368 height 47
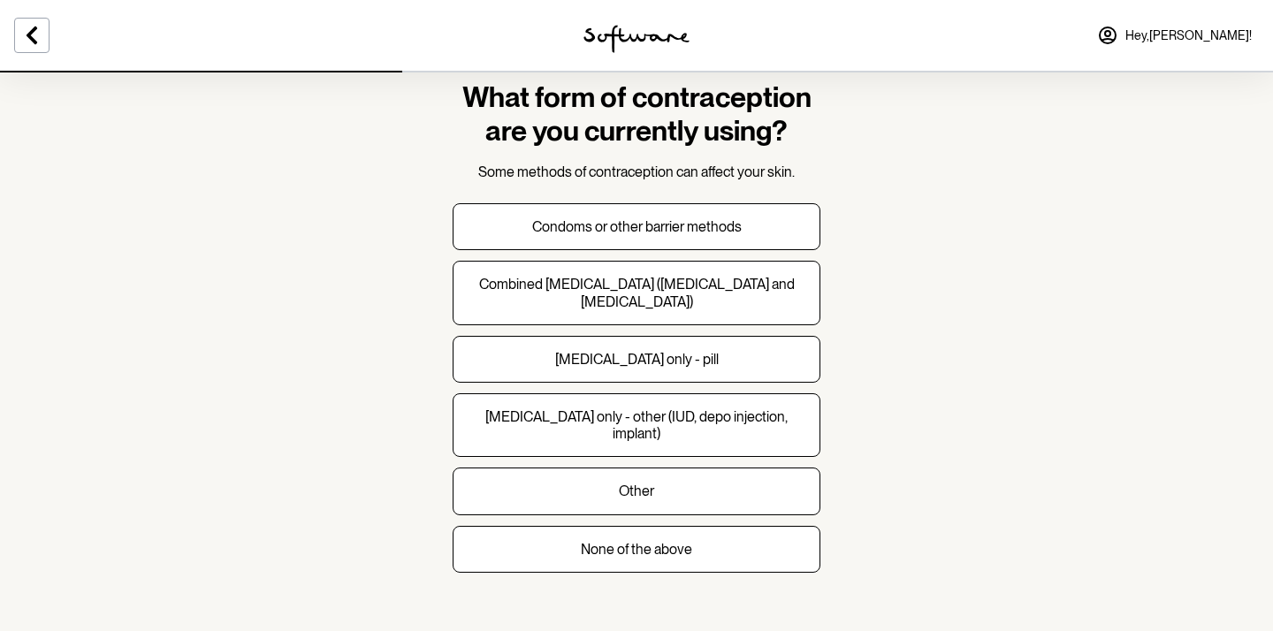
scroll to position [52, 0]
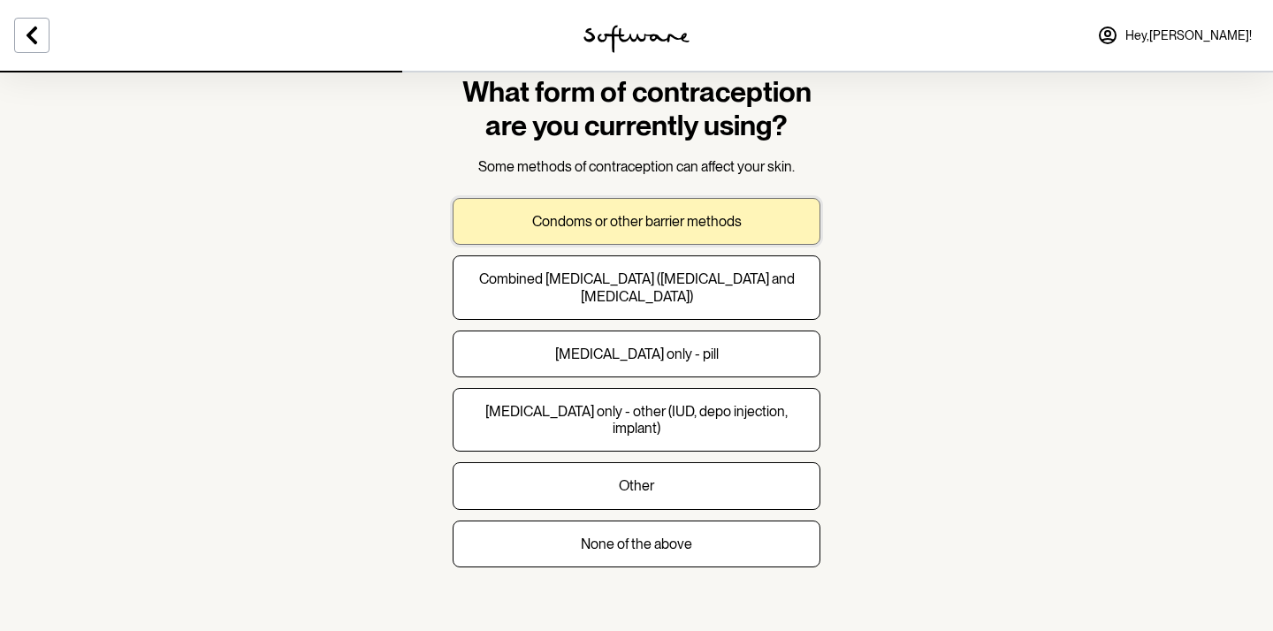
click at [648, 226] on p "Condoms or other barrier methods" at bounding box center [636, 221] width 209 height 17
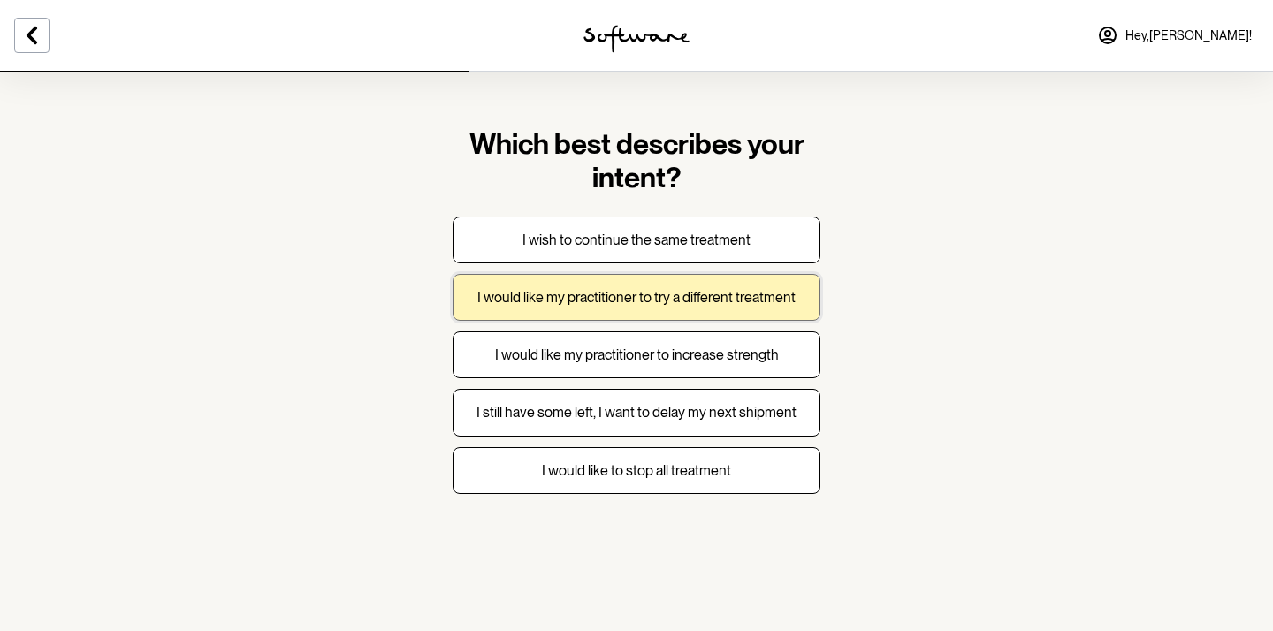
click at [628, 308] on button "I would like my practitioner to try a different treatment" at bounding box center [637, 297] width 368 height 47
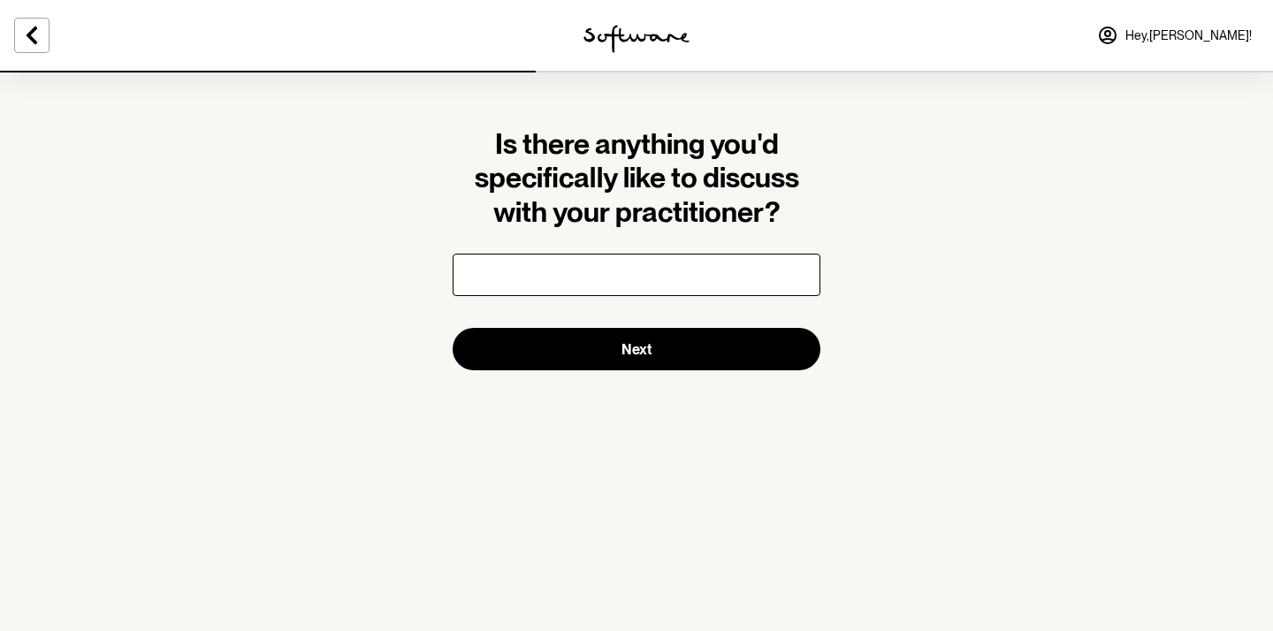
click at [579, 281] on input "Is there anything you'd specifically like to discuss with your practitioner?" at bounding box center [637, 275] width 368 height 42
type input "Clearing [MEDICAL_DATA], still clearing up my skin, reducing inflamation and bl…"
click at [453, 328] on button "Next" at bounding box center [637, 349] width 368 height 42
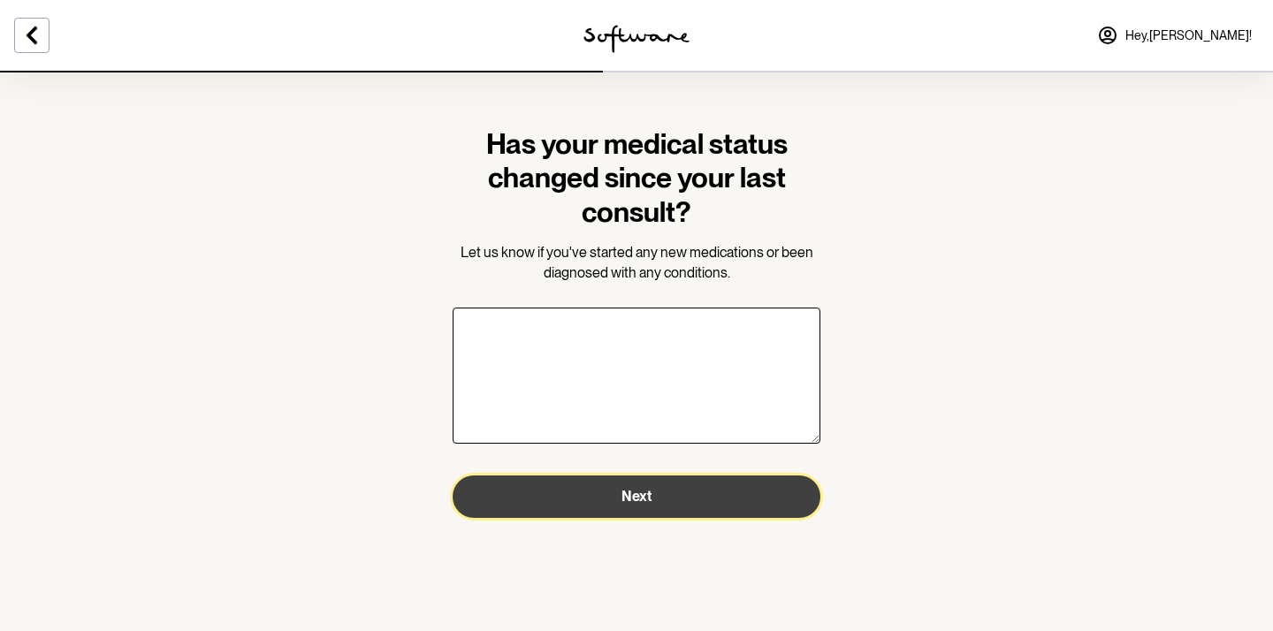
click at [649, 500] on span "Next" at bounding box center [636, 496] width 30 height 17
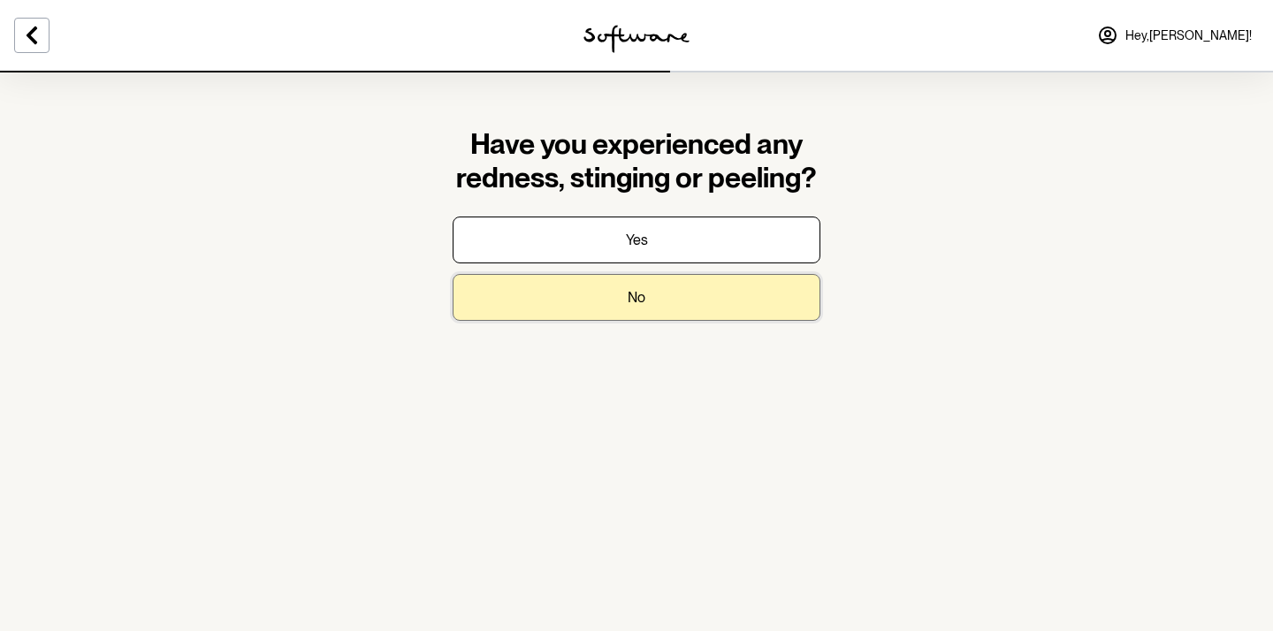
click at [621, 308] on button "No" at bounding box center [637, 297] width 368 height 47
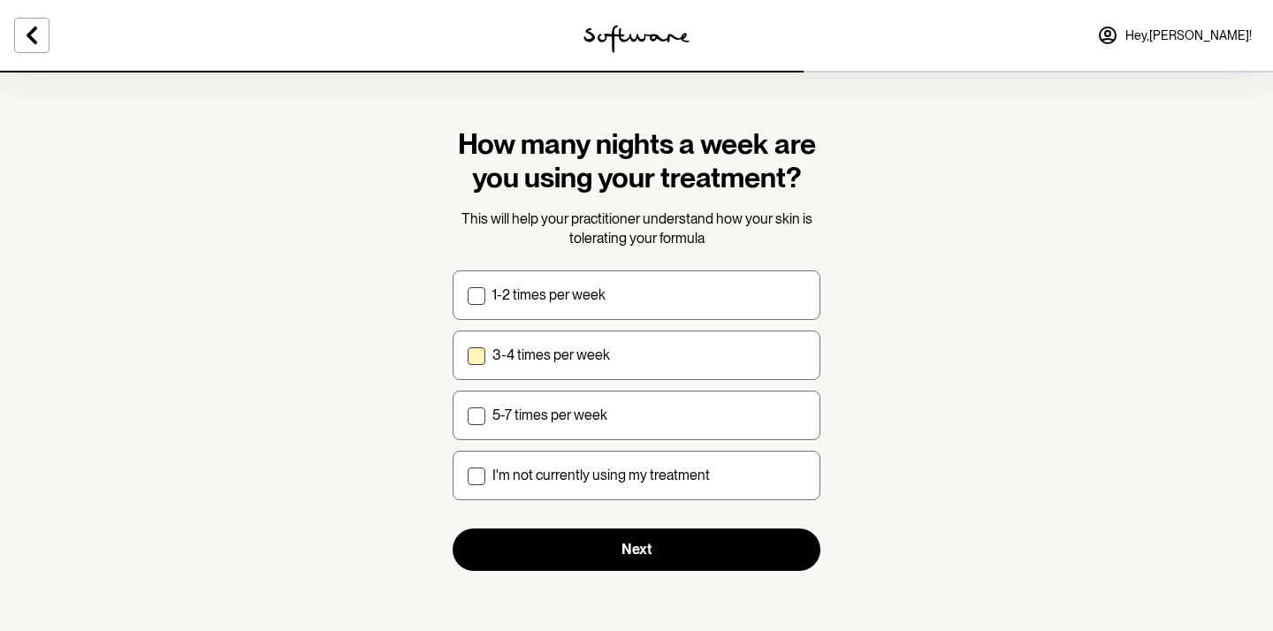
click at [562, 352] on p "3-4 times per week" at bounding box center [551, 354] width 118 height 17
click at [468, 354] on input "3-4 times per week" at bounding box center [467, 354] width 1 height 1
checkbox input "true"
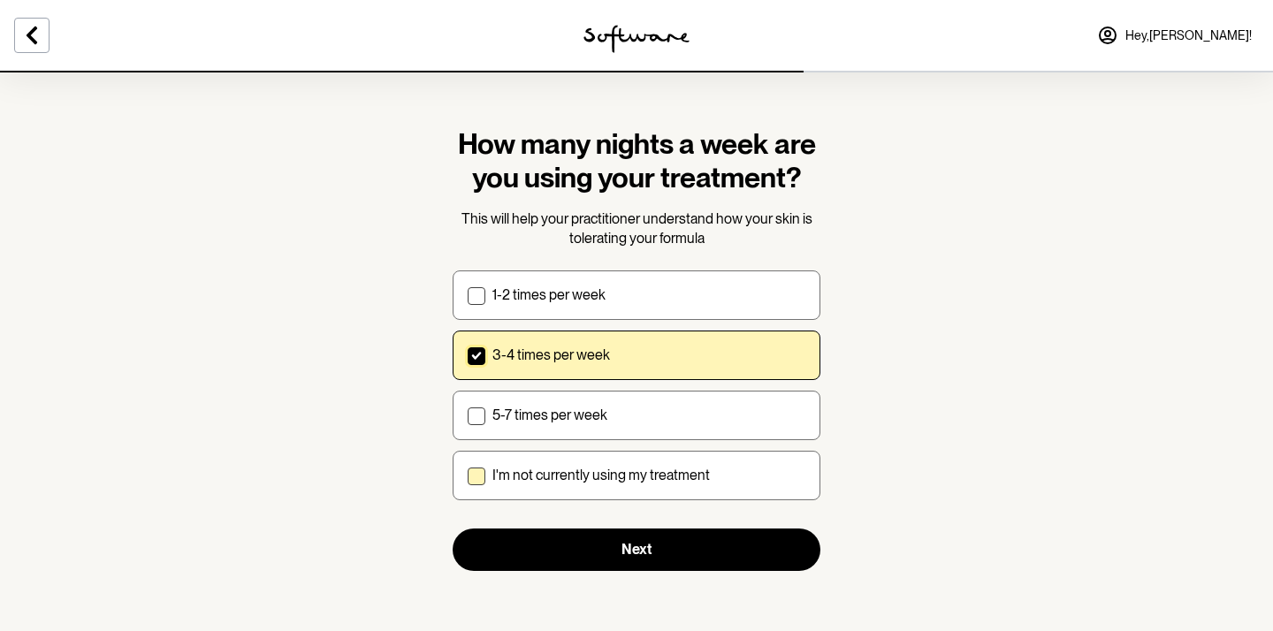
click at [572, 482] on p "I'm not currently using my treatment" at bounding box center [600, 475] width 217 height 17
click at [468, 476] on input "I'm not currently using my treatment" at bounding box center [467, 475] width 1 height 1
checkbox input "true"
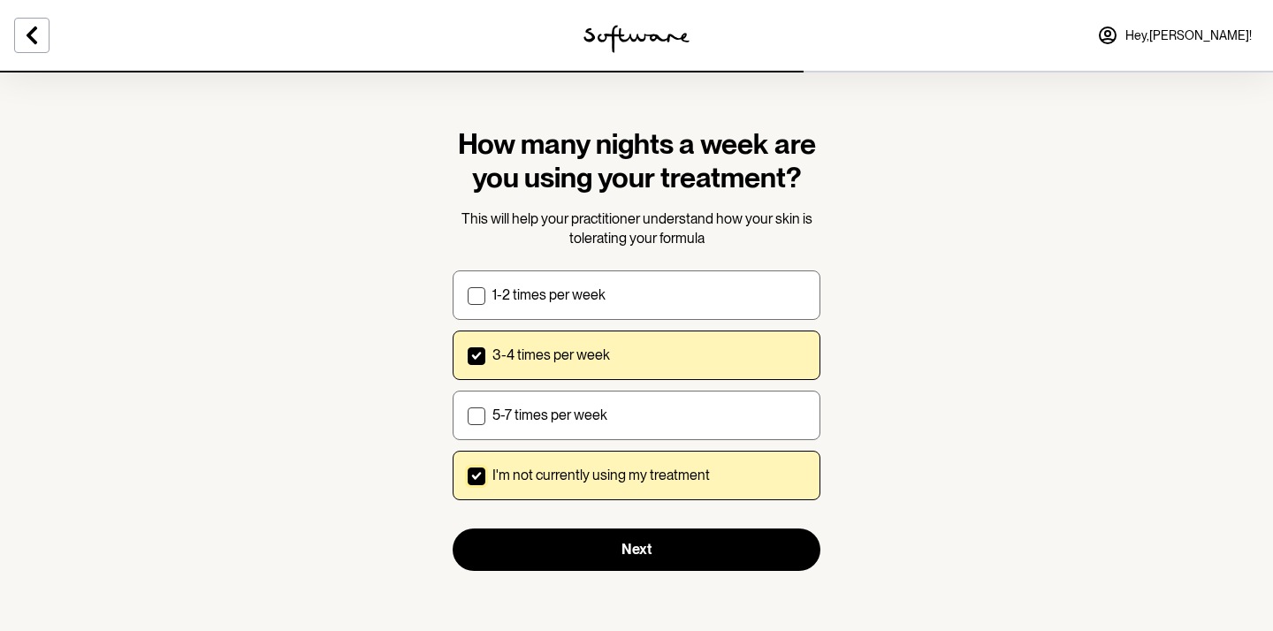
click at [524, 362] on p "3-4 times per week" at bounding box center [551, 354] width 118 height 17
click at [468, 355] on input "3-4 times per week" at bounding box center [467, 354] width 1 height 1
checkbox input "false"
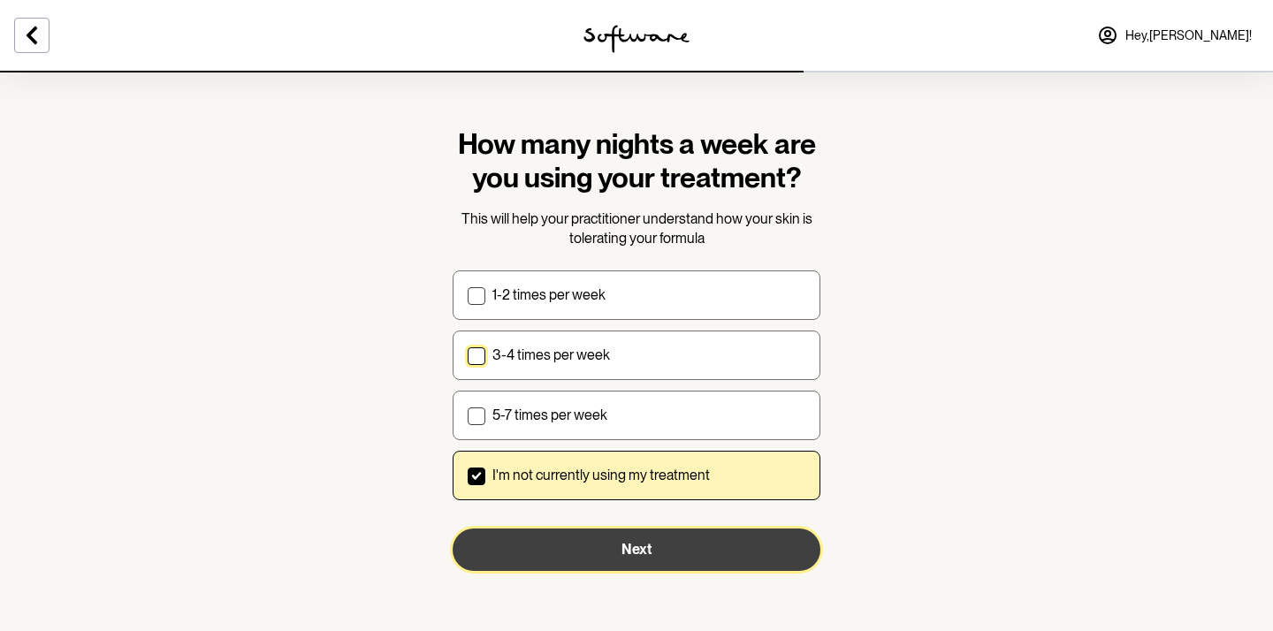
click at [582, 540] on button "Next" at bounding box center [637, 550] width 368 height 42
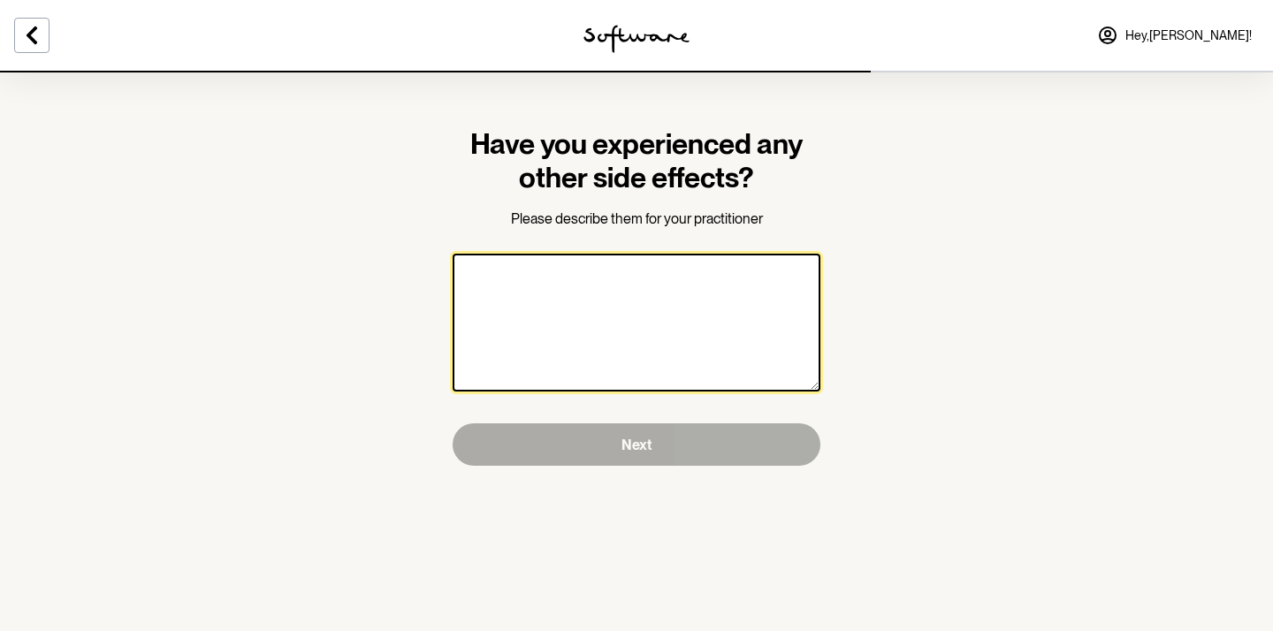
click at [538, 293] on textarea "Have you experienced any other side effects?" at bounding box center [637, 323] width 368 height 138
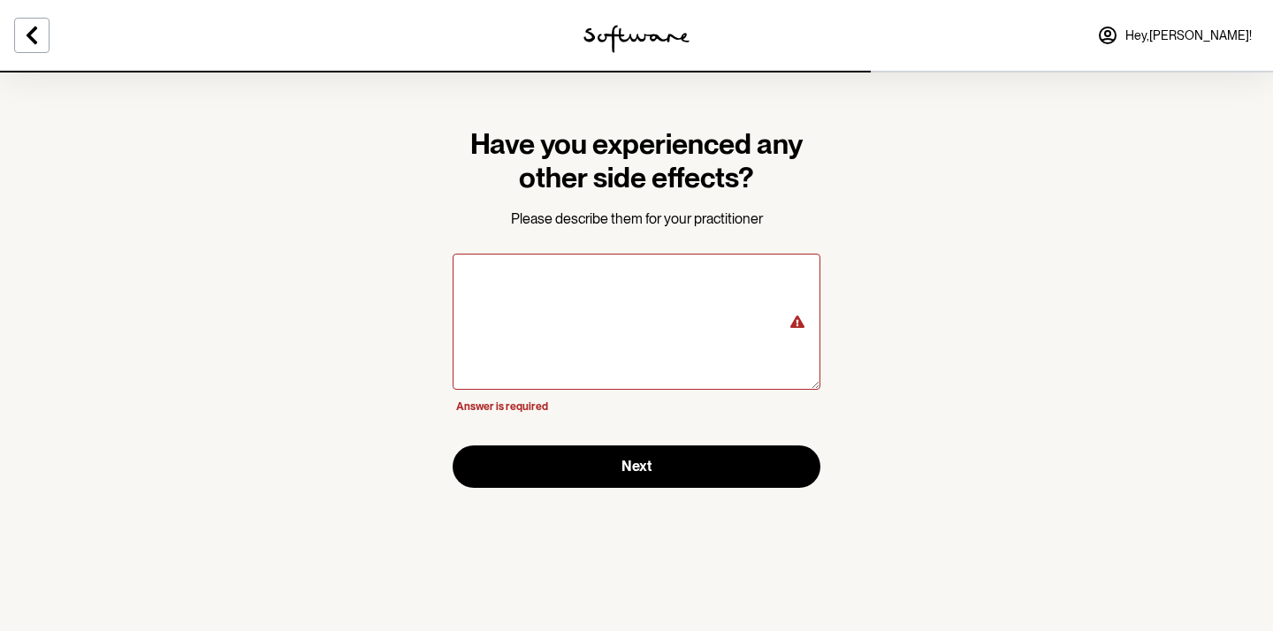
click at [595, 495] on section "Have you experienced any other side effects? Please describe them for your prac…" at bounding box center [636, 308] width 396 height 474
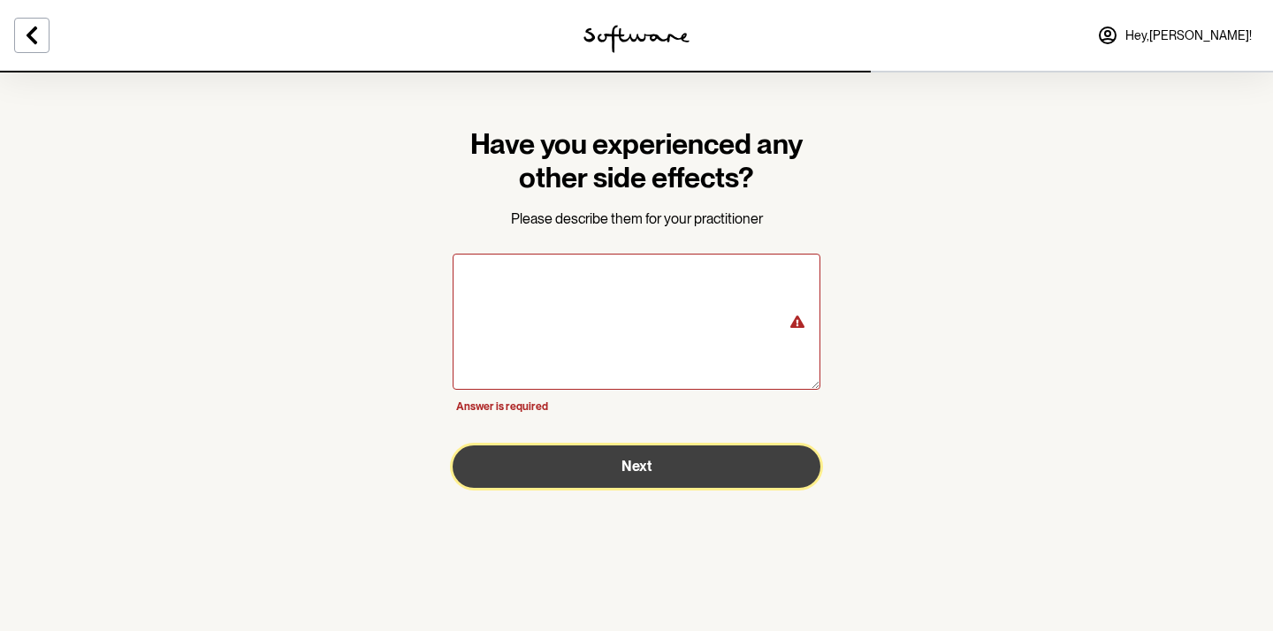
click at [595, 485] on button "Next" at bounding box center [637, 466] width 368 height 42
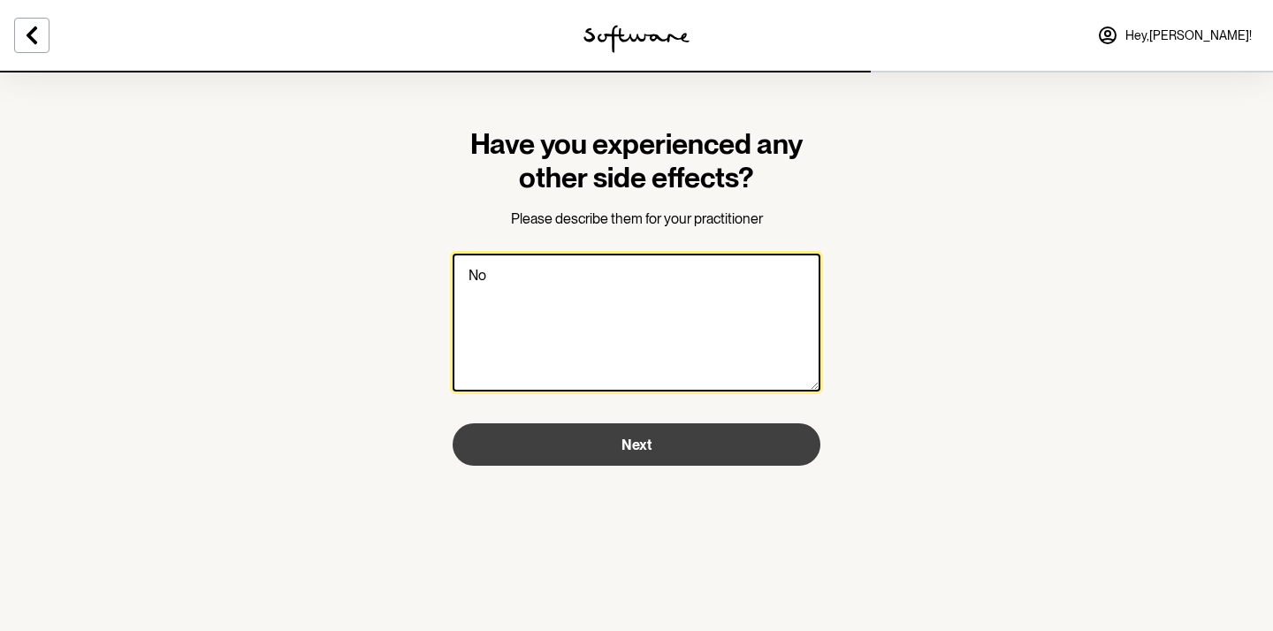
type textarea "No"
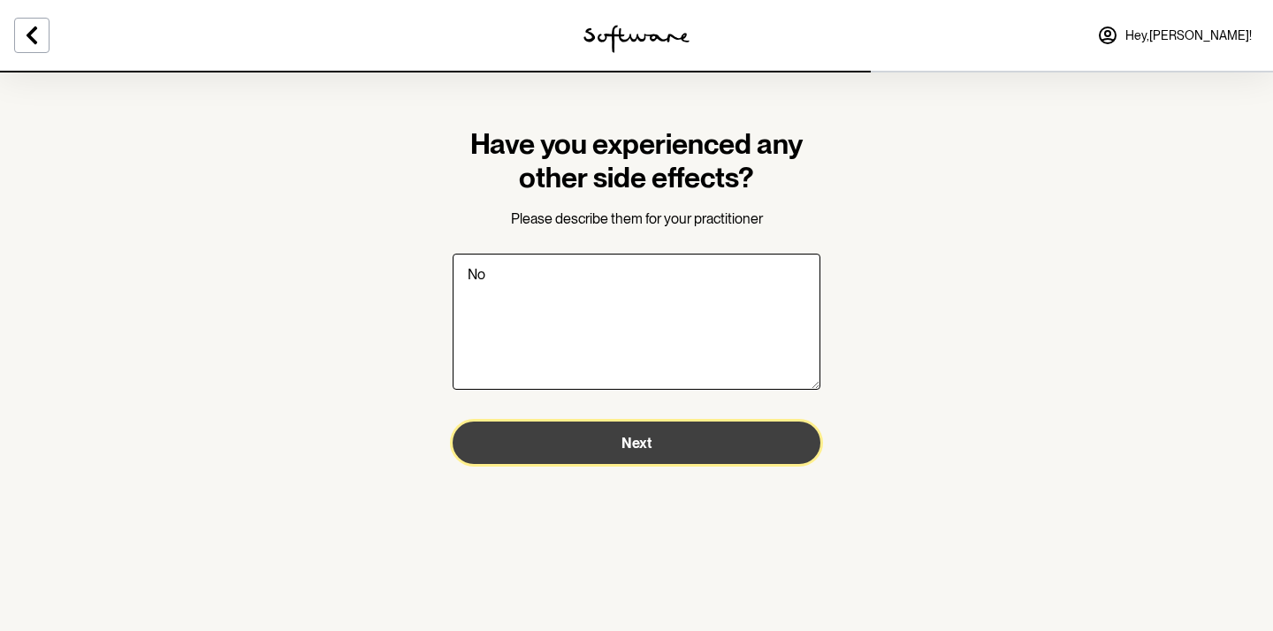
click at [671, 453] on button "Next" at bounding box center [637, 443] width 368 height 42
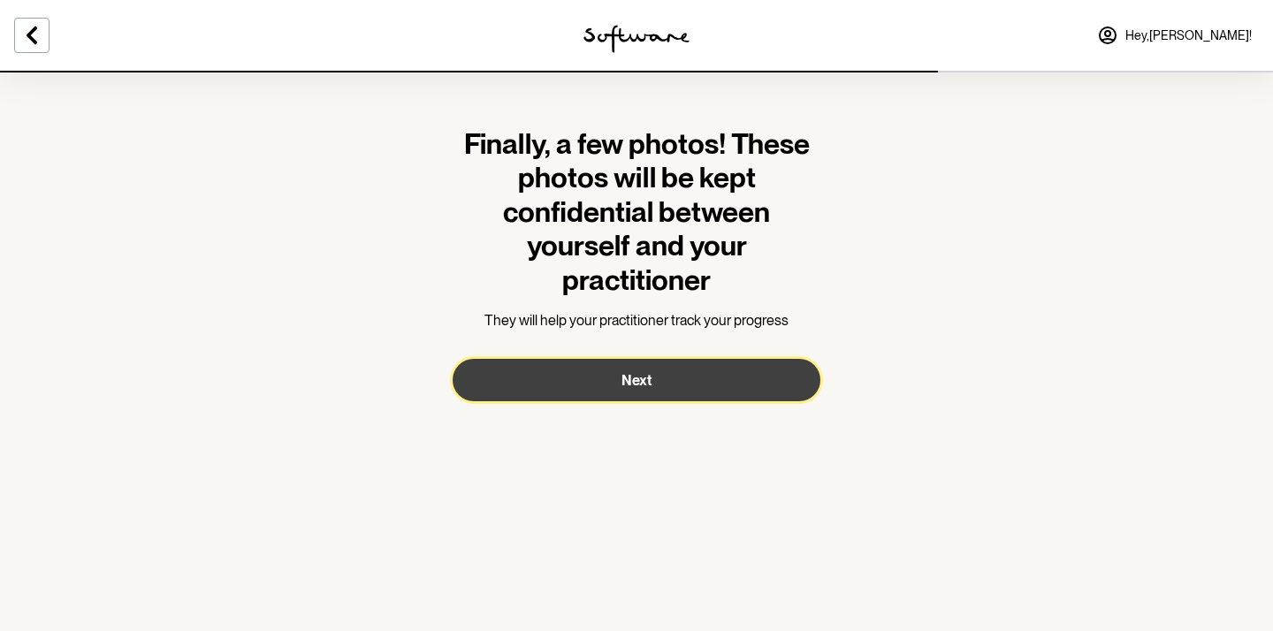
click at [627, 388] on span "Next" at bounding box center [636, 380] width 30 height 17
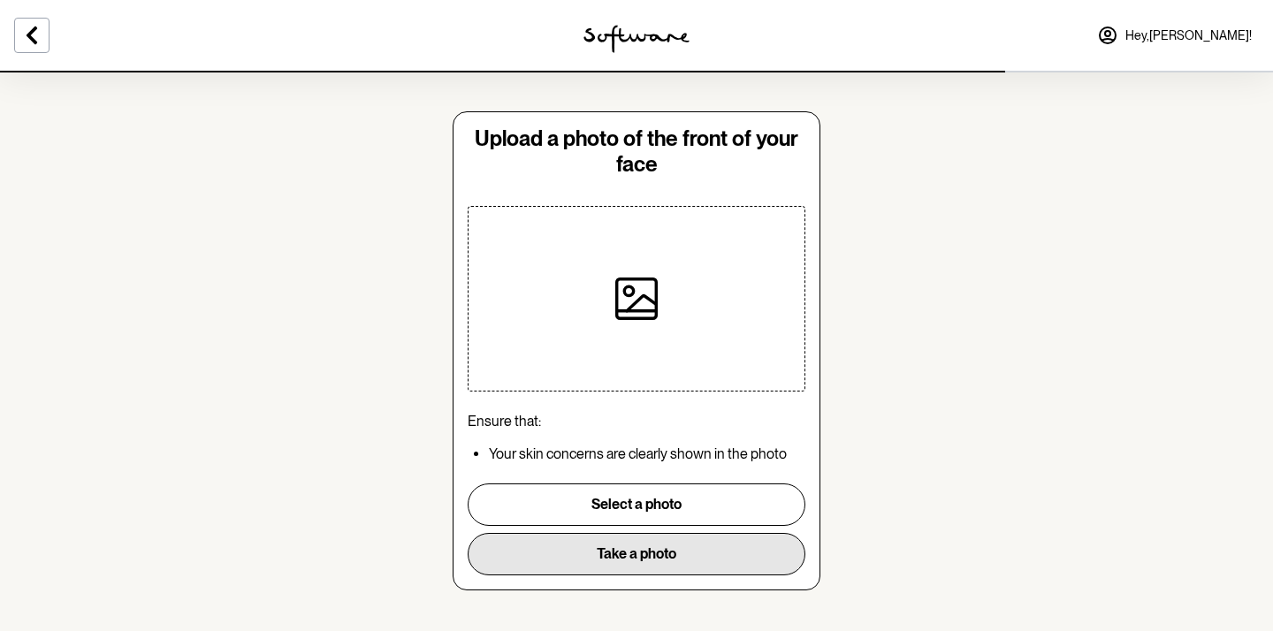
scroll to position [32, 0]
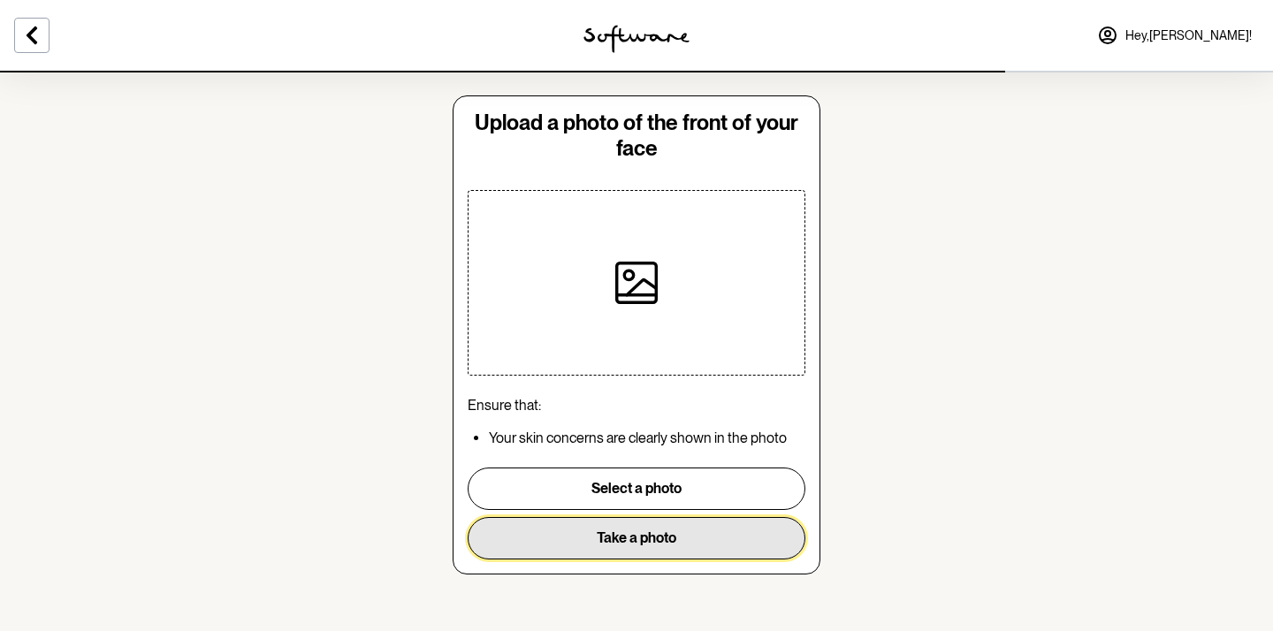
click at [659, 540] on button "Take a photo" at bounding box center [637, 538] width 338 height 42
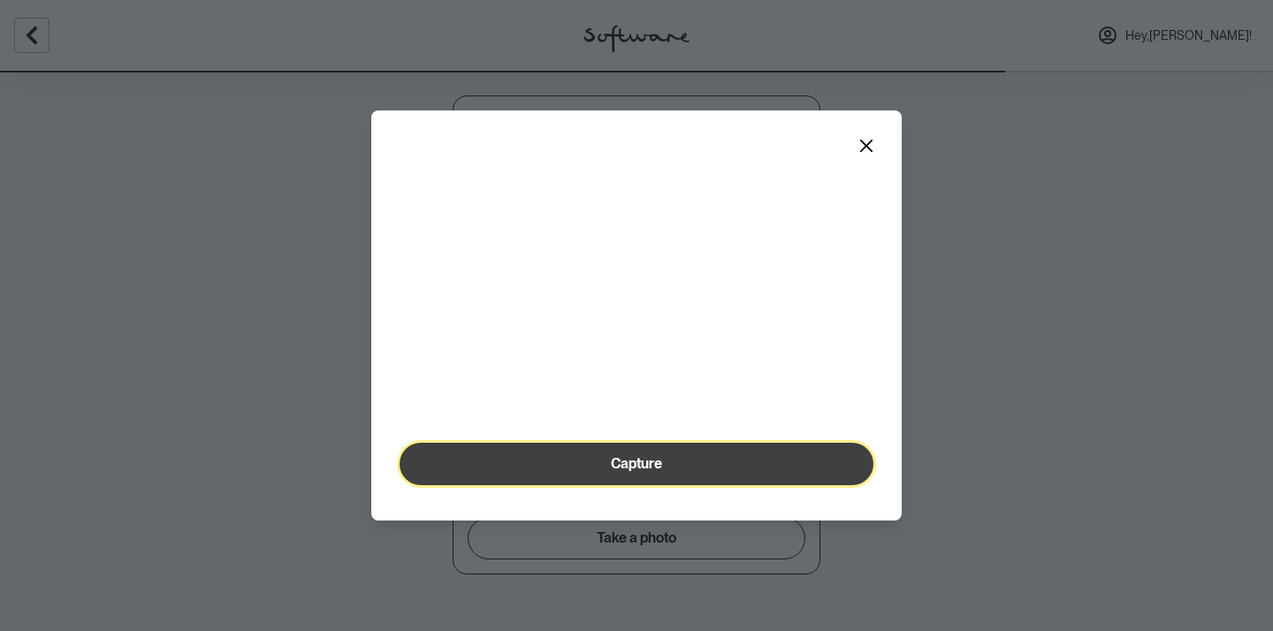
click at [647, 472] on span "Capture" at bounding box center [636, 463] width 51 height 17
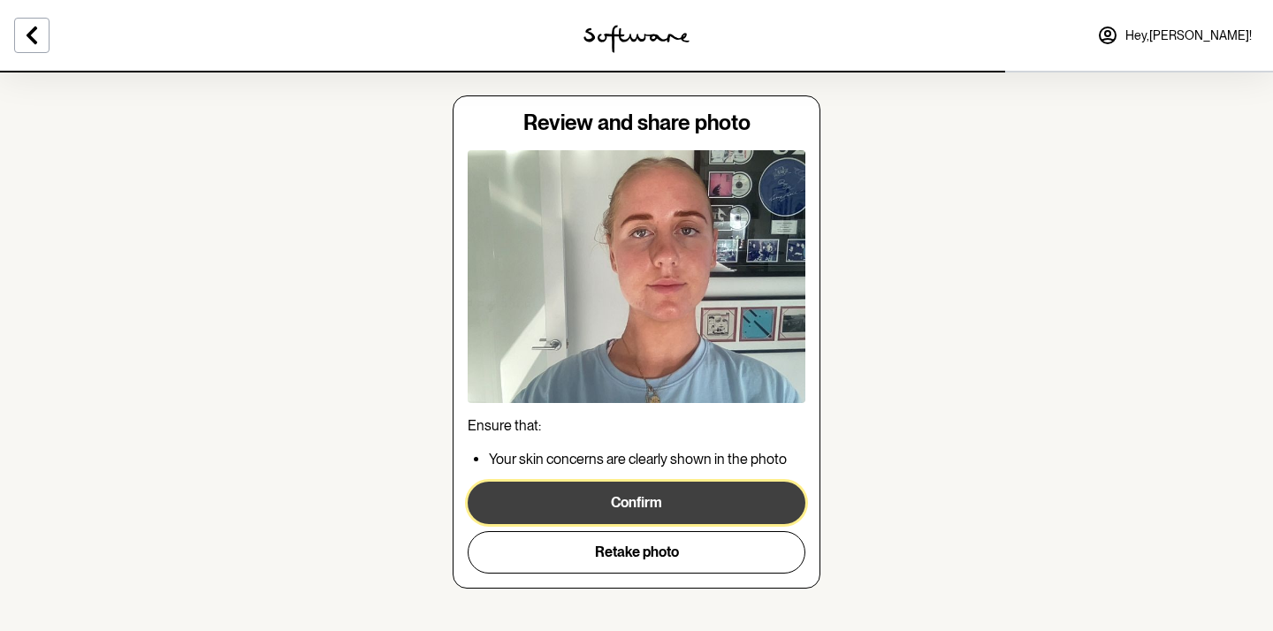
click at [650, 514] on button "Confirm" at bounding box center [637, 503] width 338 height 42
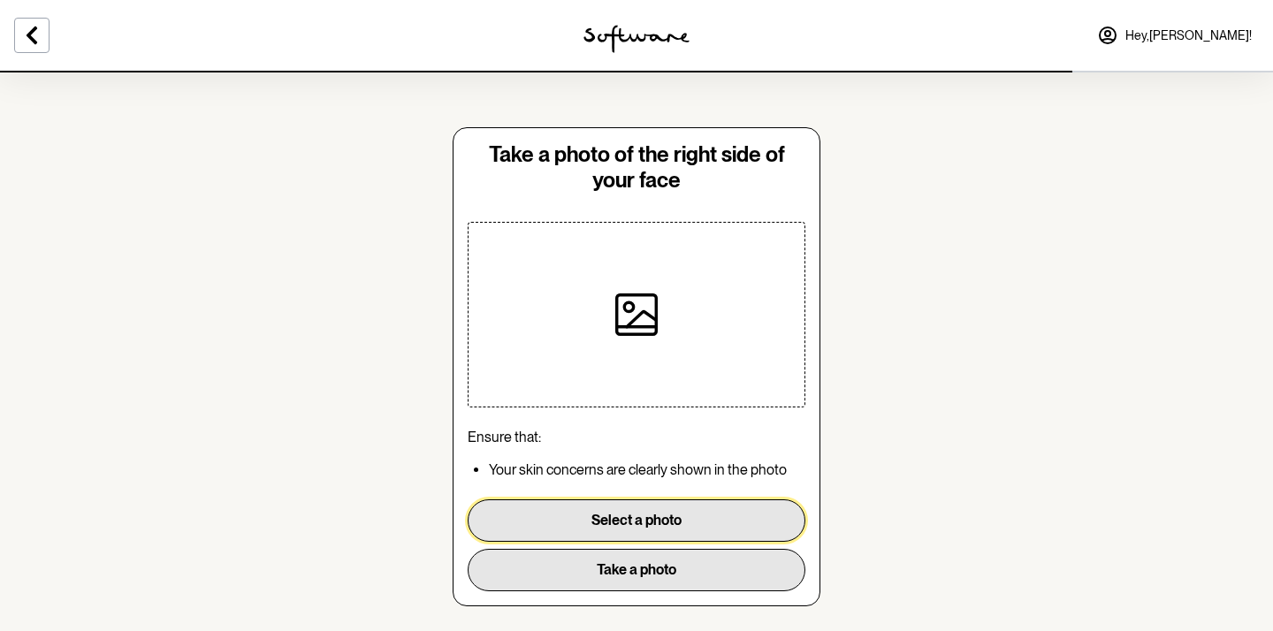
drag, startPoint x: 651, startPoint y: 514, endPoint x: 643, endPoint y: 570, distance: 57.0
click at [643, 570] on div "Select a photo Take a photo" at bounding box center [637, 545] width 338 height 92
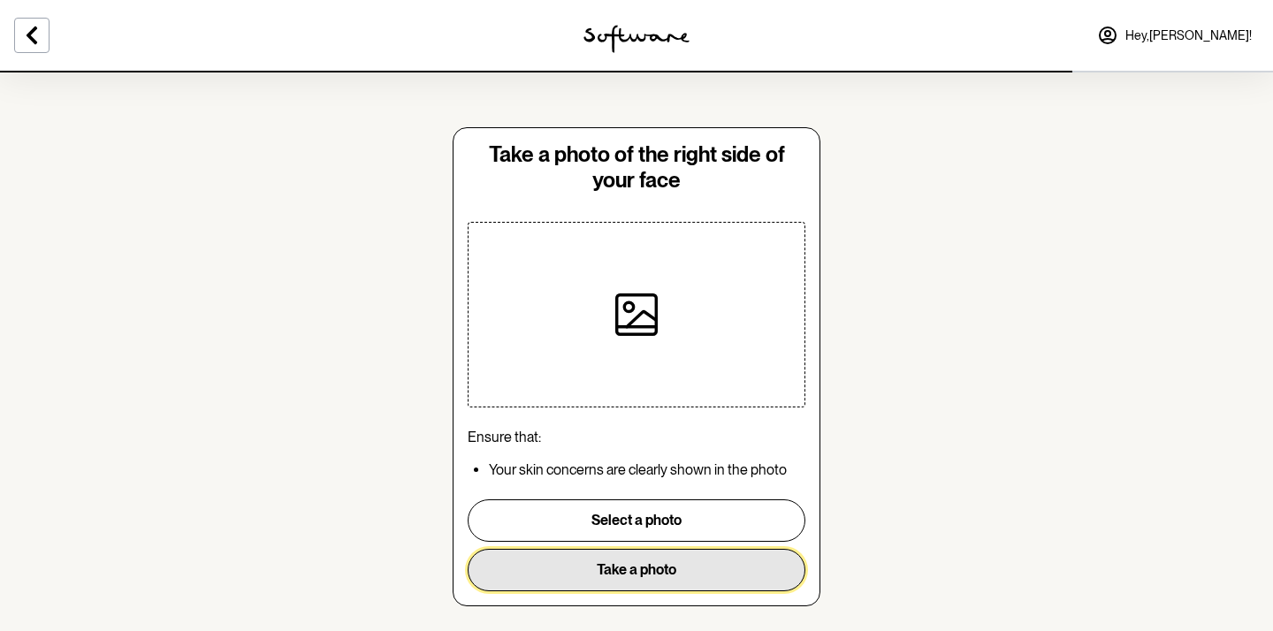
click at [643, 570] on button "Take a photo" at bounding box center [637, 570] width 338 height 42
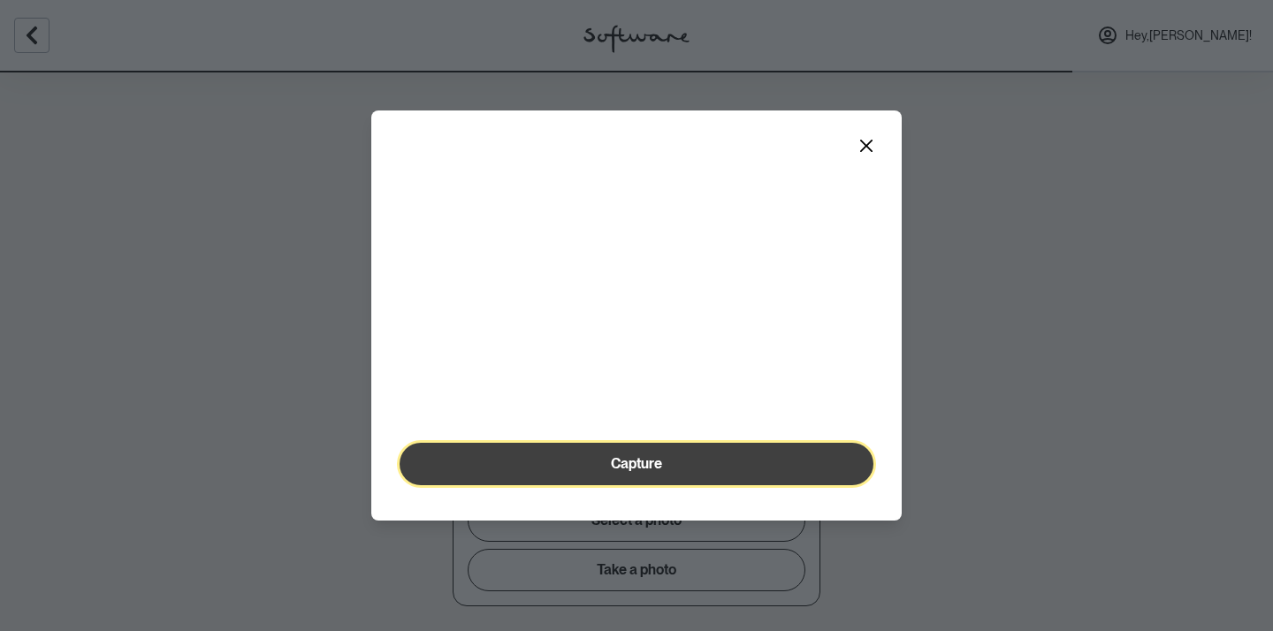
click at [636, 472] on span "Capture" at bounding box center [636, 463] width 51 height 17
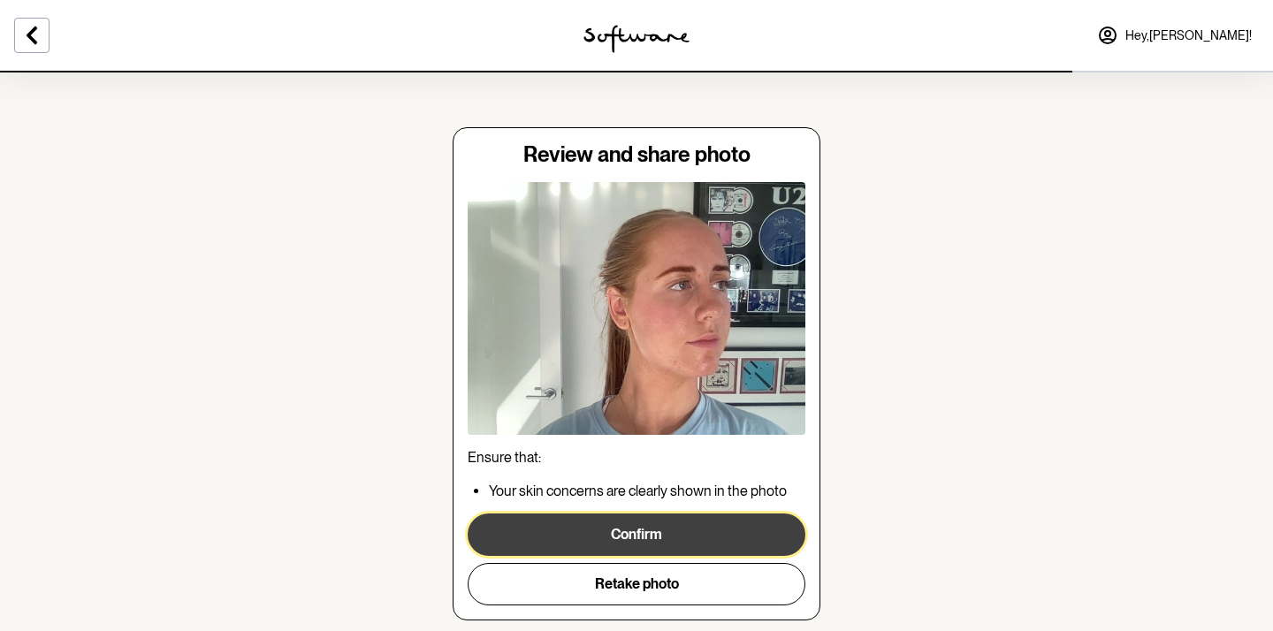
click at [707, 523] on button "Confirm" at bounding box center [637, 535] width 338 height 42
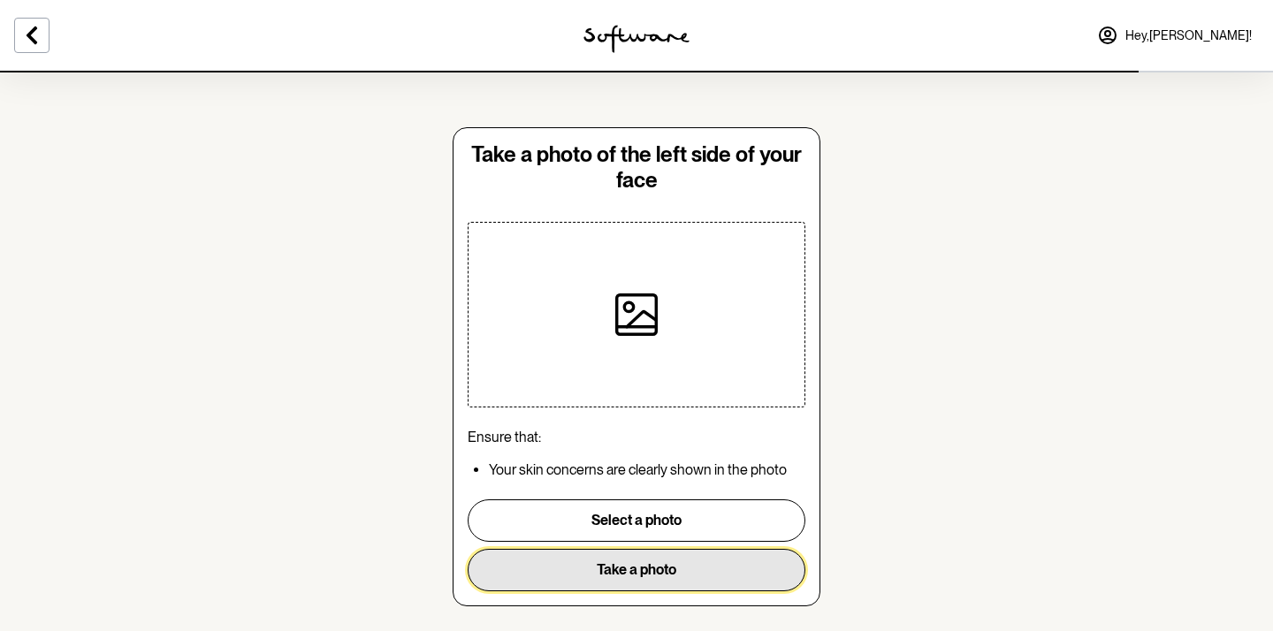
click at [663, 561] on button "Take a photo" at bounding box center [637, 570] width 338 height 42
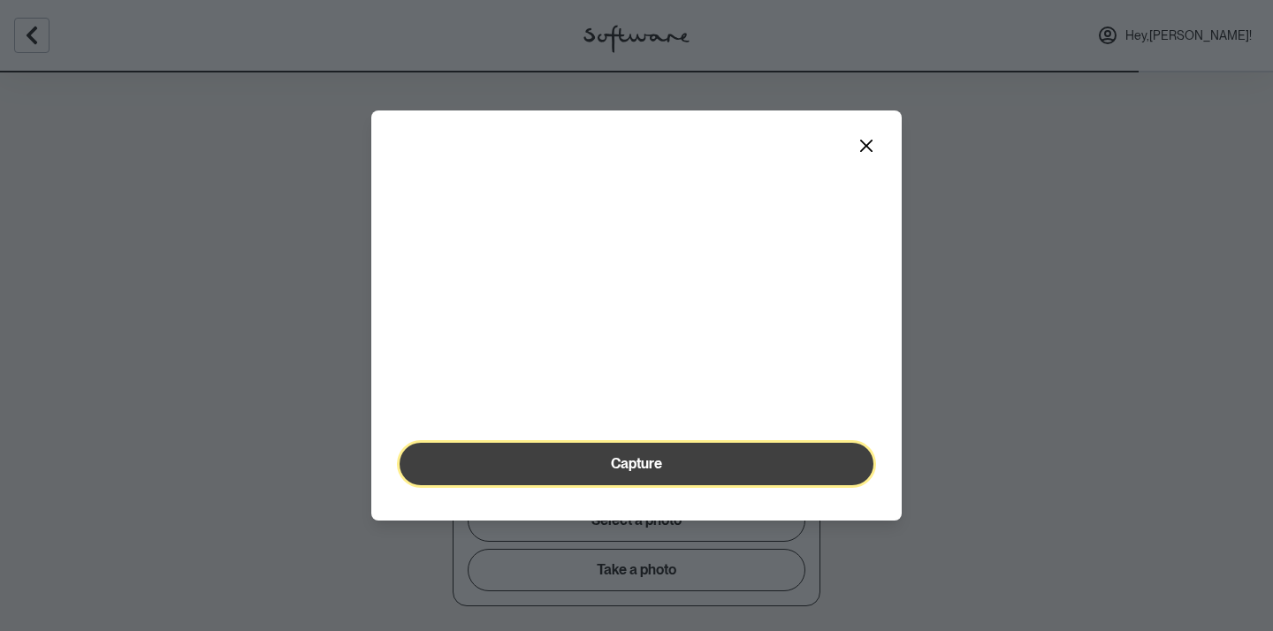
click at [650, 485] on button "Capture" at bounding box center [637, 464] width 474 height 42
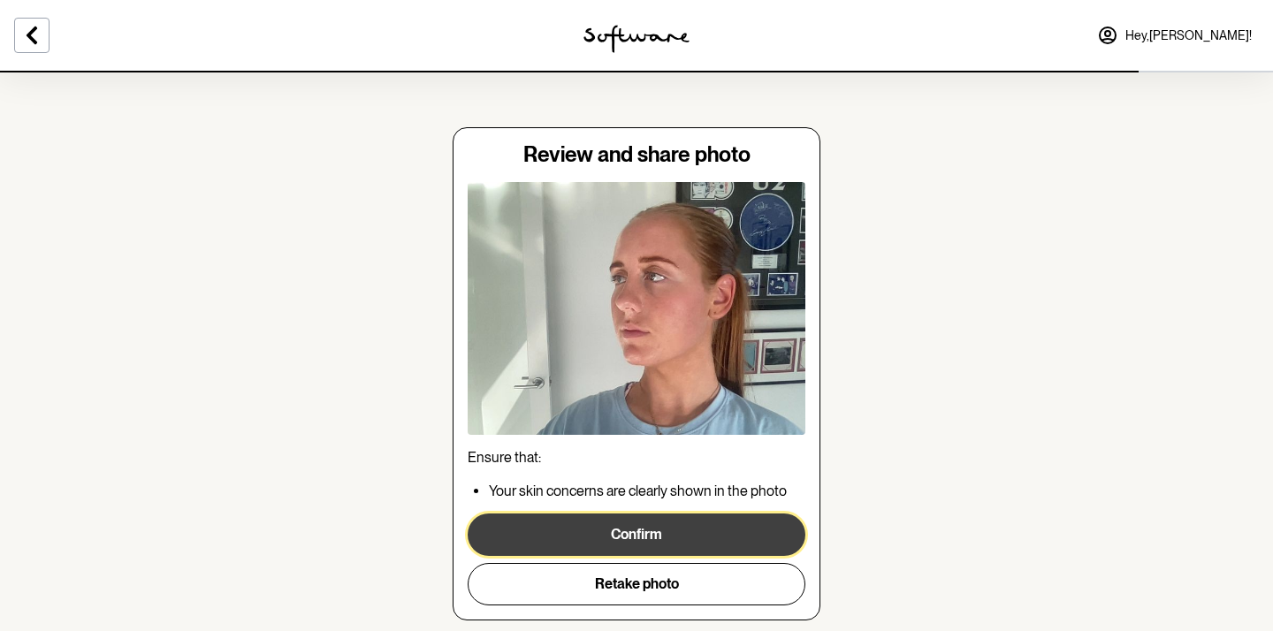
click at [657, 536] on button "Confirm" at bounding box center [637, 535] width 338 height 42
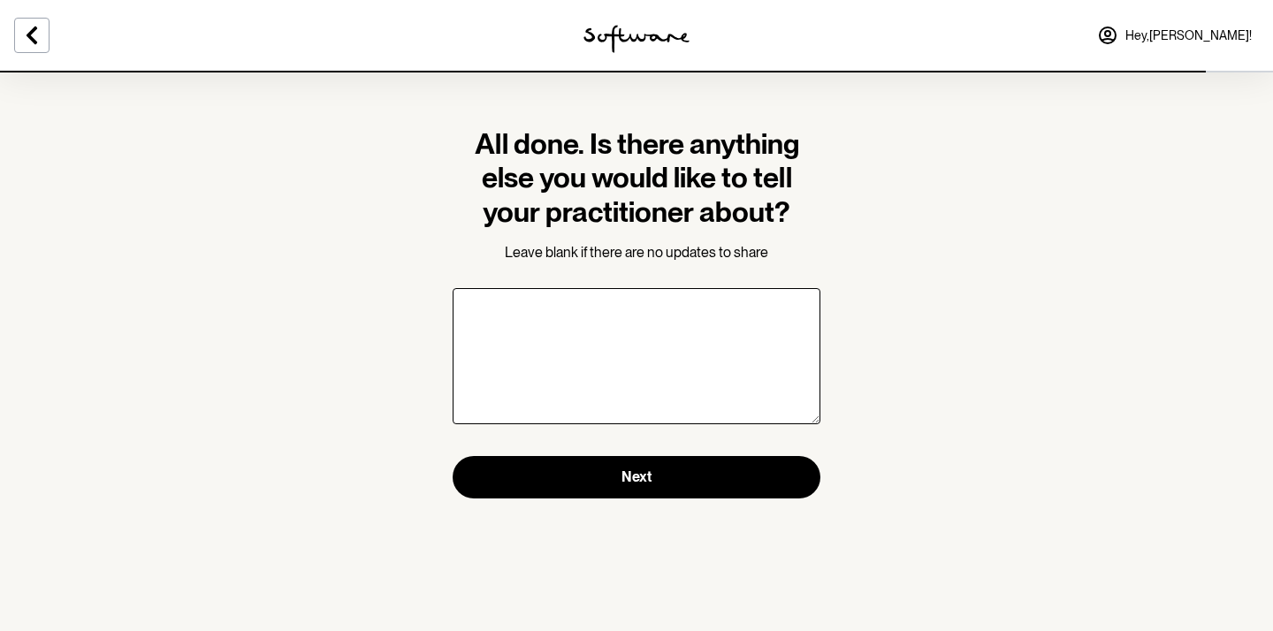
type textarea "N"
click at [742, 448] on form "All done. Is there anything else you would like to tell your practitioner about…" at bounding box center [637, 312] width 368 height 371
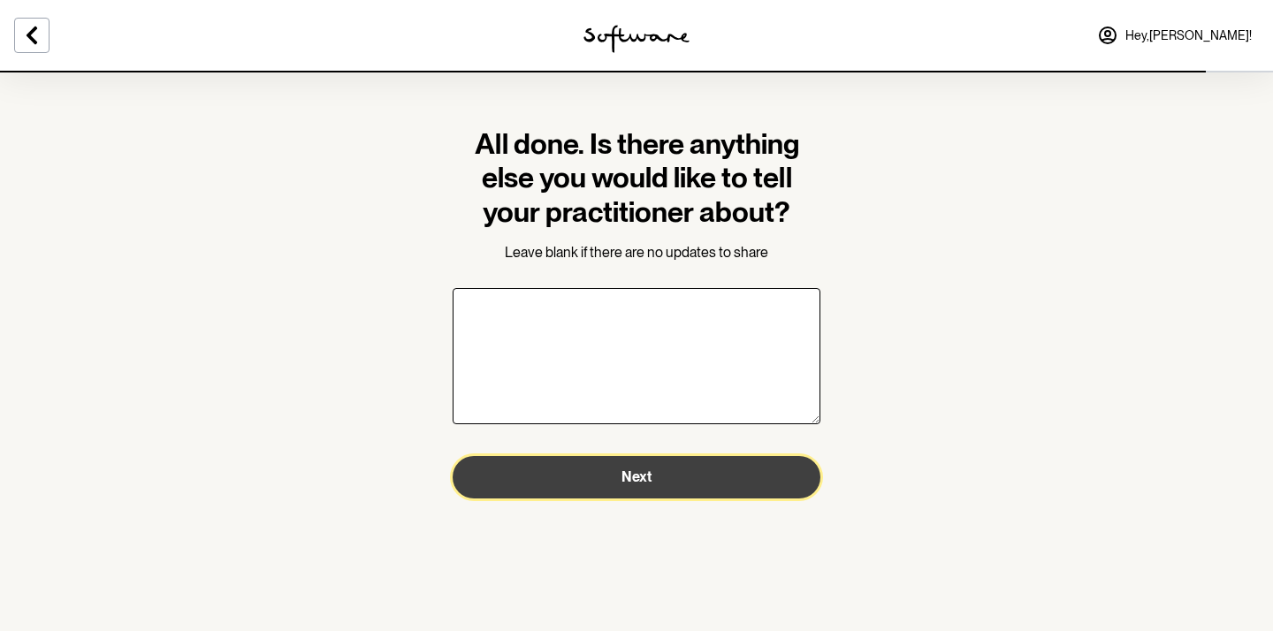
click at [742, 458] on button "Next" at bounding box center [637, 477] width 368 height 42
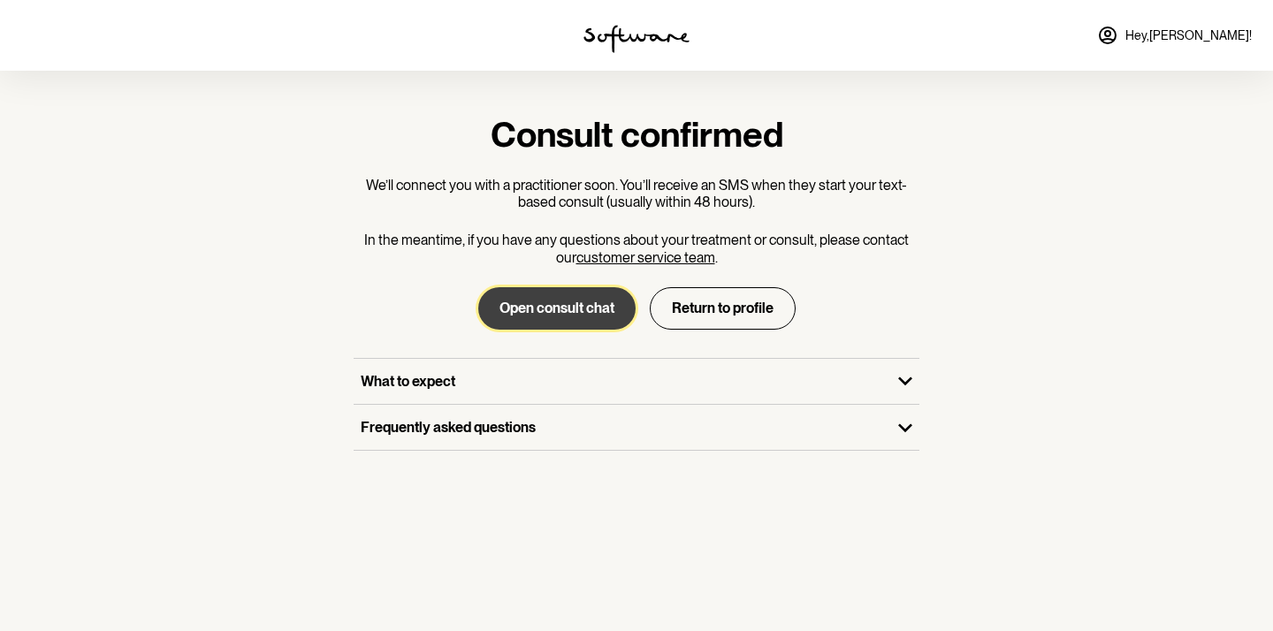
click at [601, 302] on button "Open consult chat" at bounding box center [556, 308] width 157 height 42
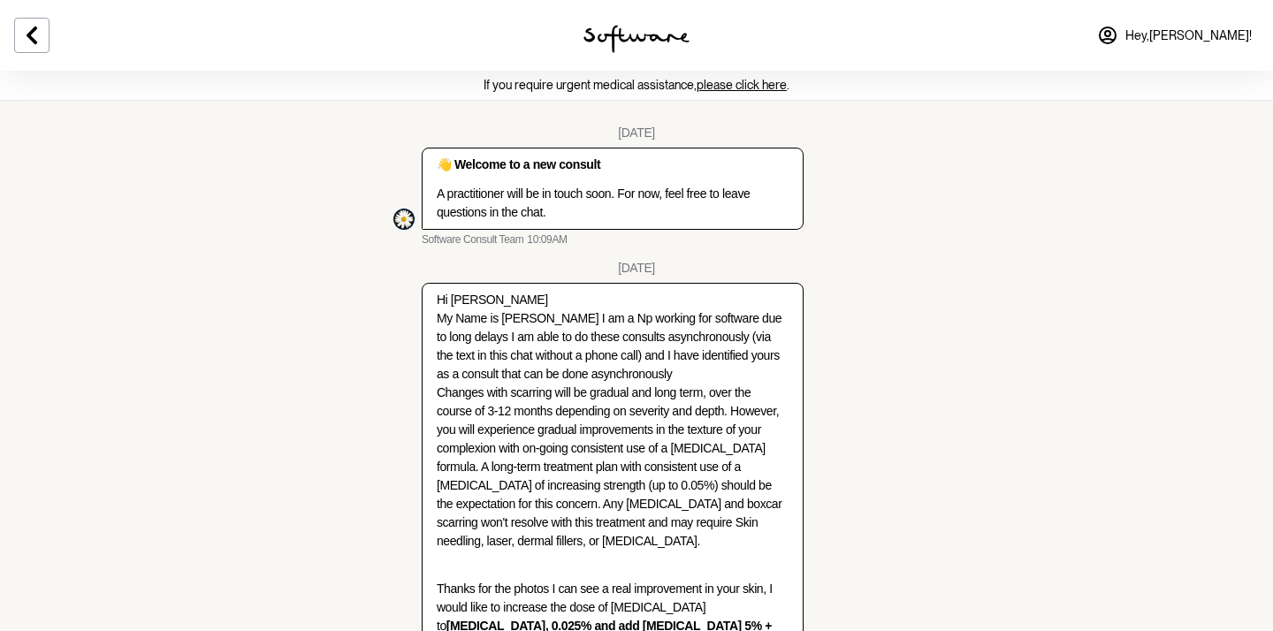
scroll to position [539, 0]
